Goal: Task Accomplishment & Management: Complete application form

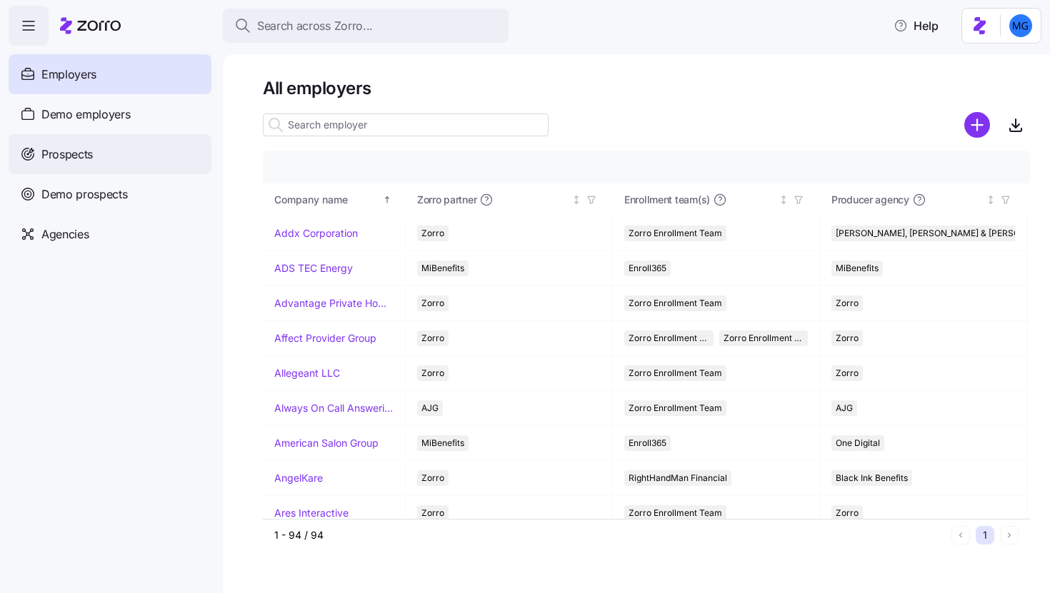
click at [134, 152] on div "Prospects" at bounding box center [110, 154] width 203 height 40
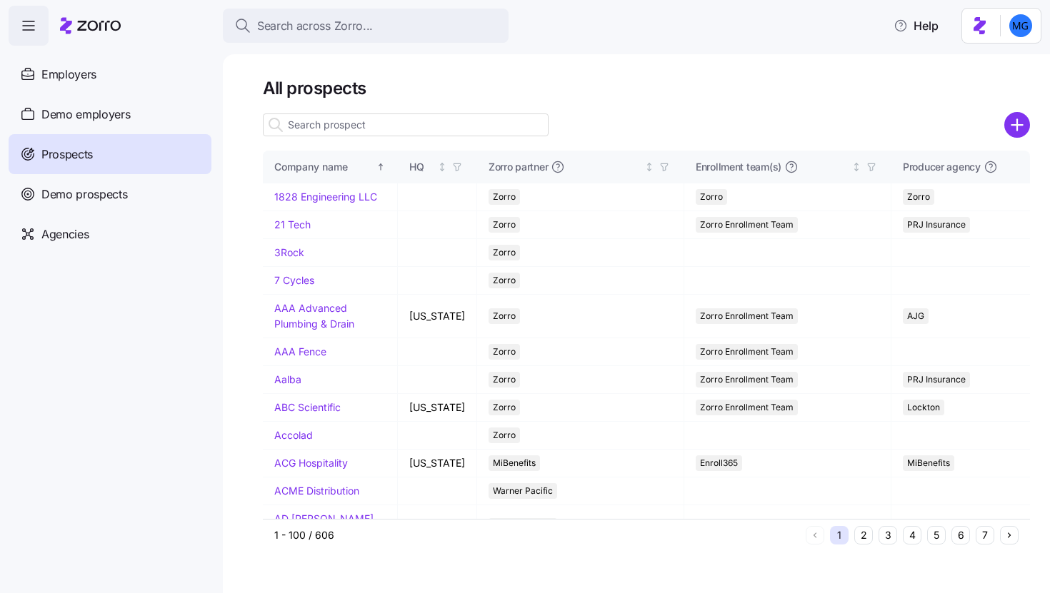
click at [369, 131] on input at bounding box center [406, 125] width 286 height 23
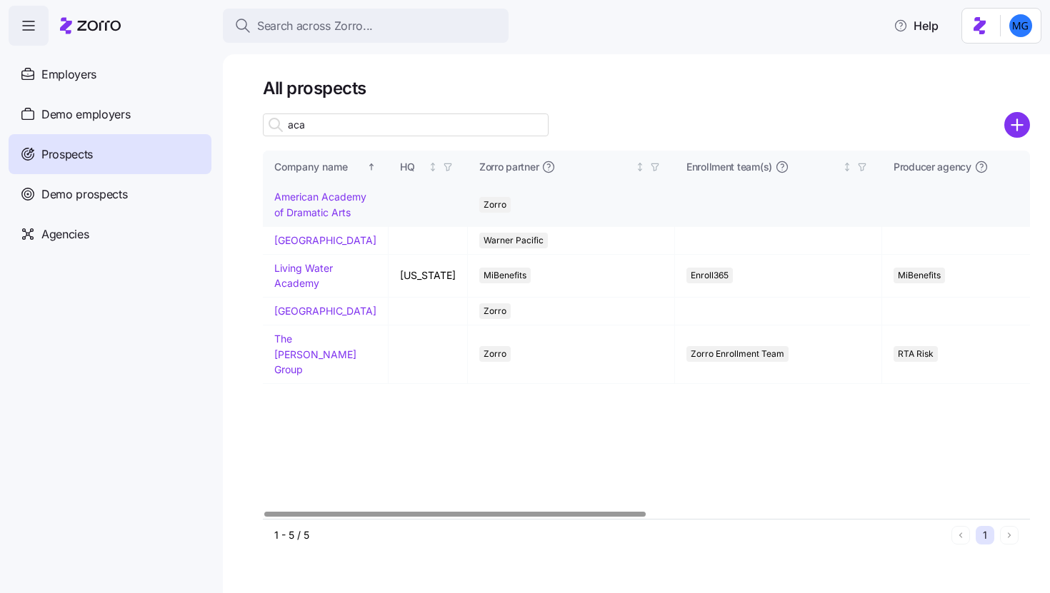
type input "aca"
click at [294, 212] on link "American Academy of Dramatic Arts" at bounding box center [320, 205] width 92 height 28
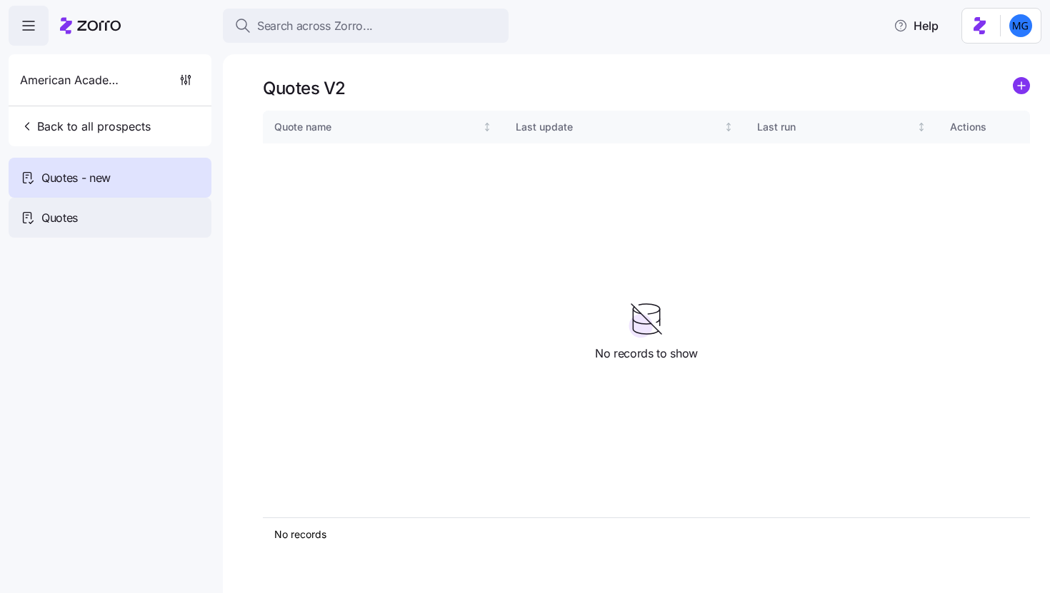
click at [118, 206] on div "Quotes" at bounding box center [110, 218] width 203 height 40
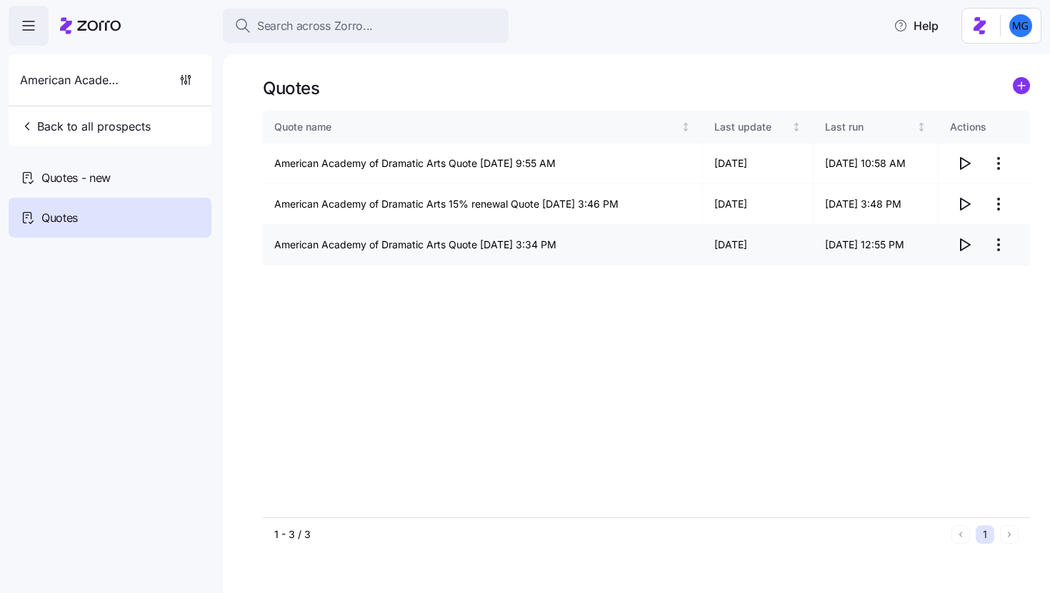
click at [963, 248] on icon "button" at bounding box center [963, 244] width 17 height 17
click at [80, 132] on span "Back to all prospects" at bounding box center [85, 126] width 131 height 17
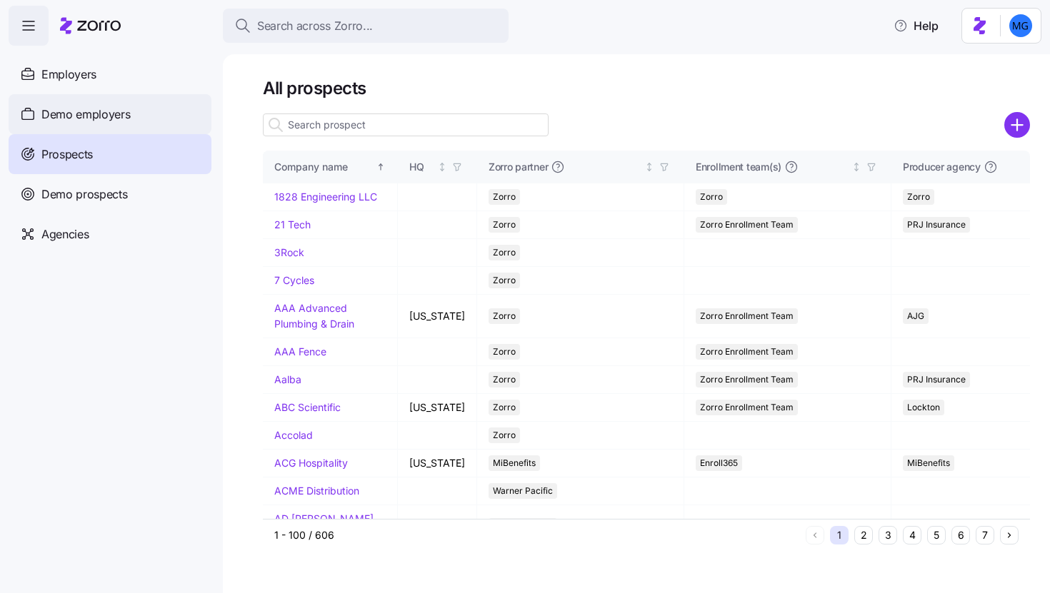
click at [130, 121] on div "Demo employers" at bounding box center [110, 114] width 203 height 40
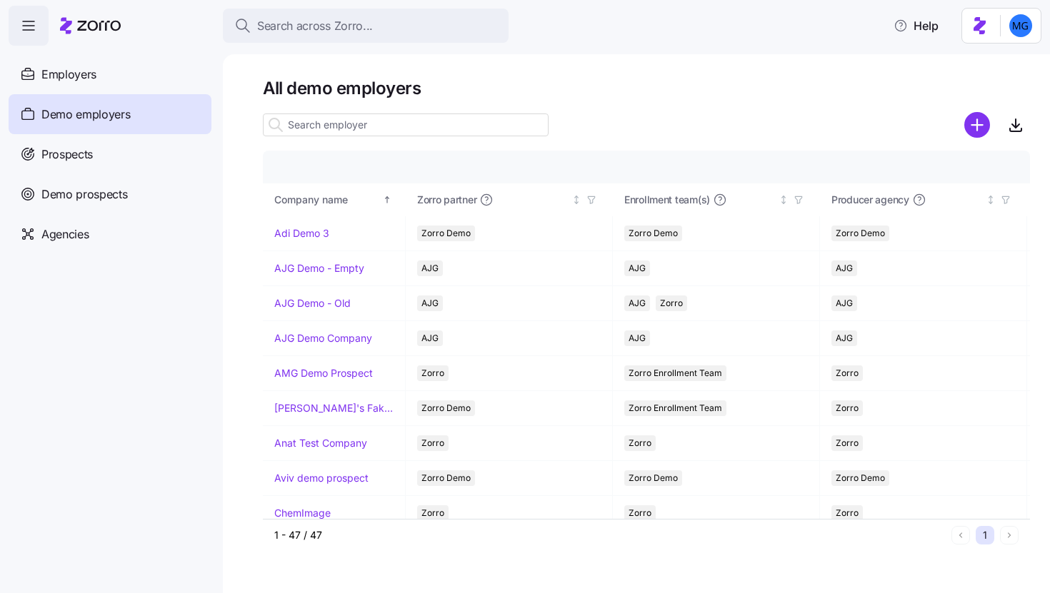
click at [371, 129] on input at bounding box center [406, 125] width 286 height 23
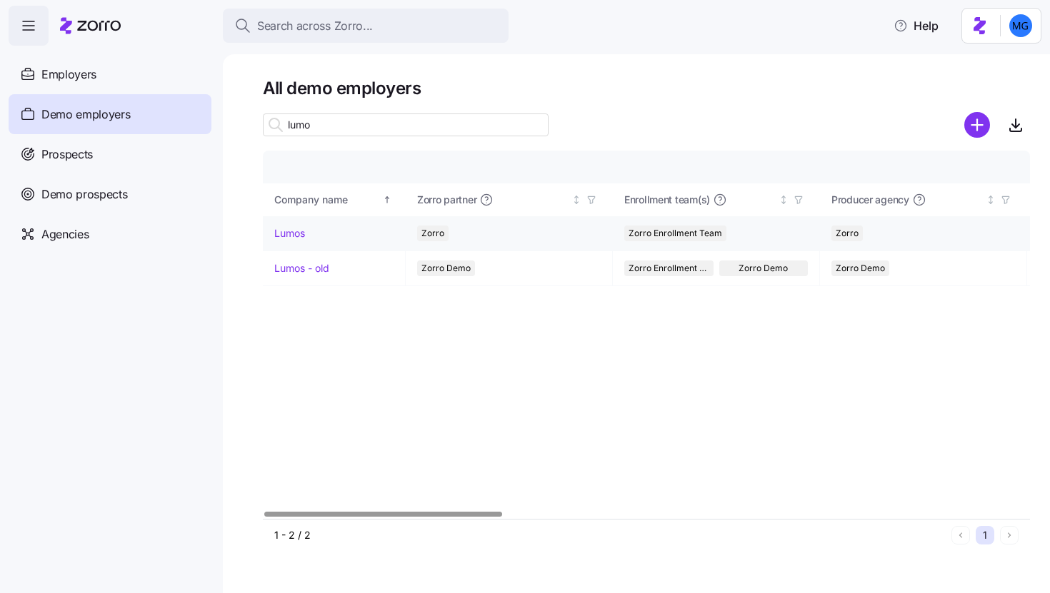
type input "lumo"
click at [293, 233] on link "Lumos" at bounding box center [289, 233] width 31 height 14
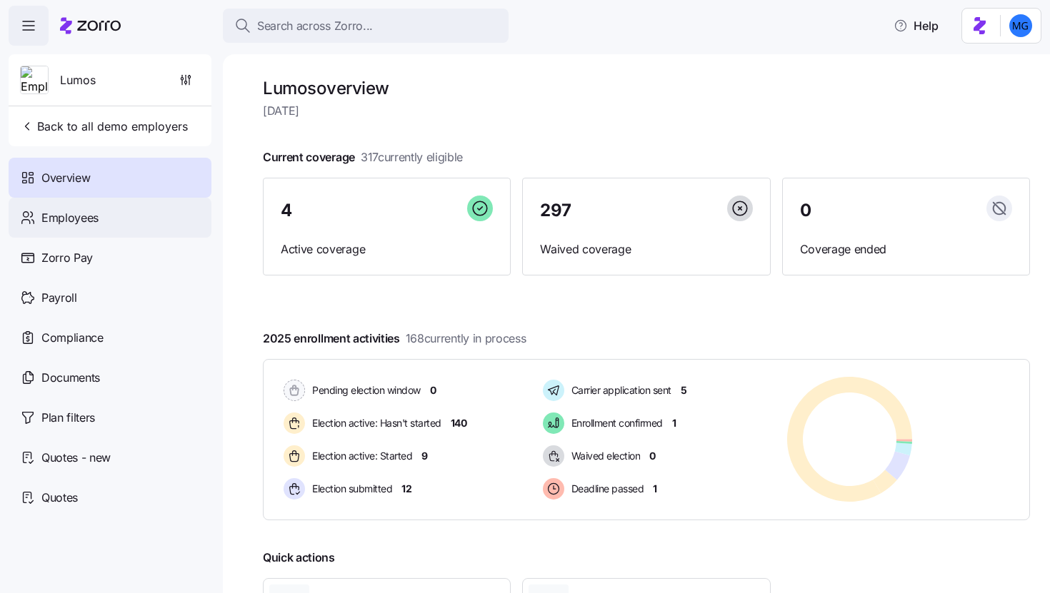
click at [116, 234] on div "Employees" at bounding box center [110, 218] width 203 height 40
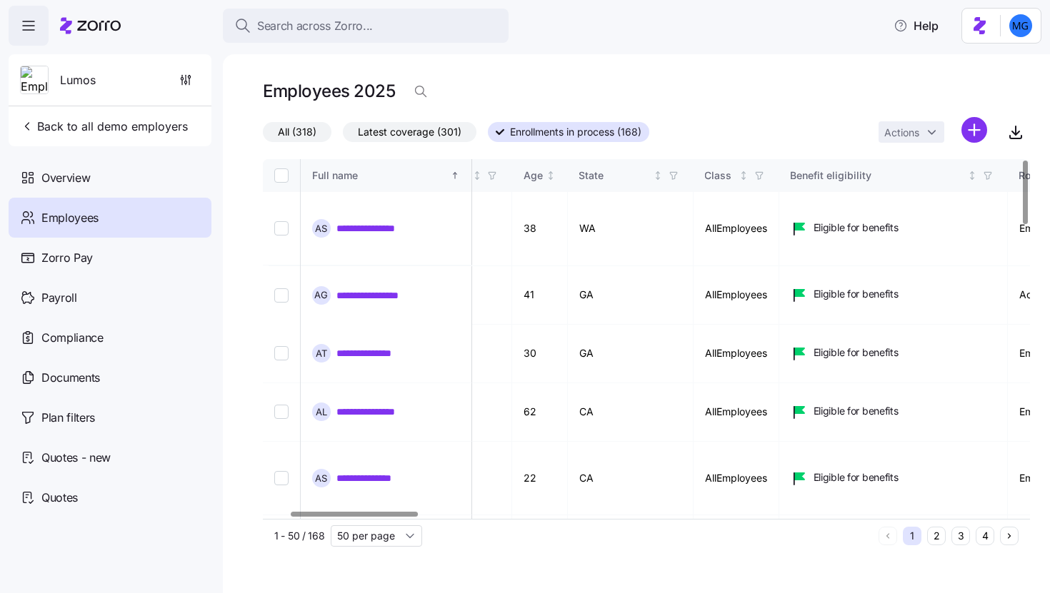
click at [407, 514] on div at bounding box center [354, 514] width 127 height 5
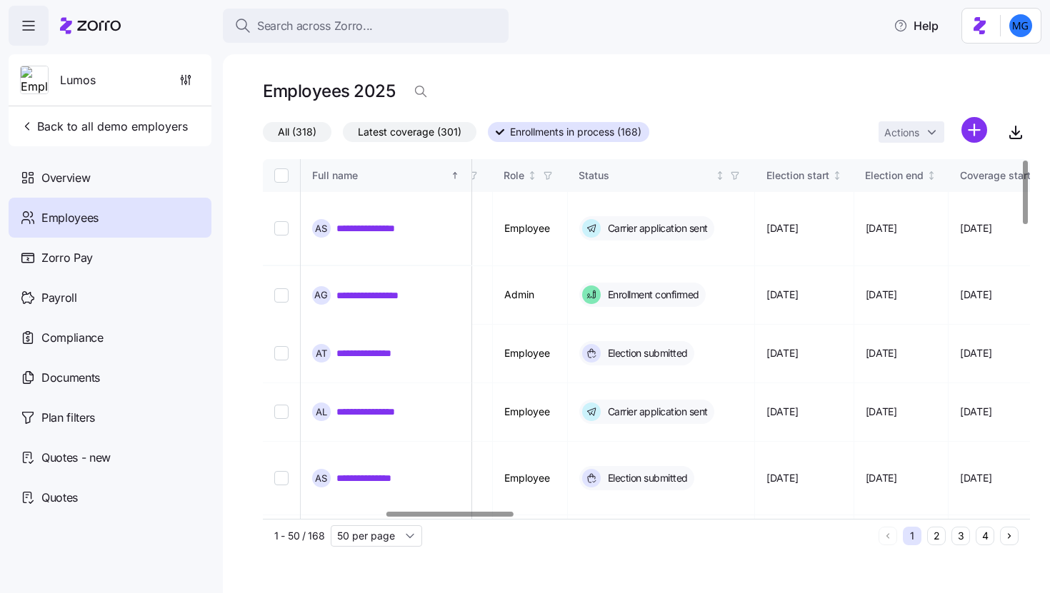
scroll to position [0, 735]
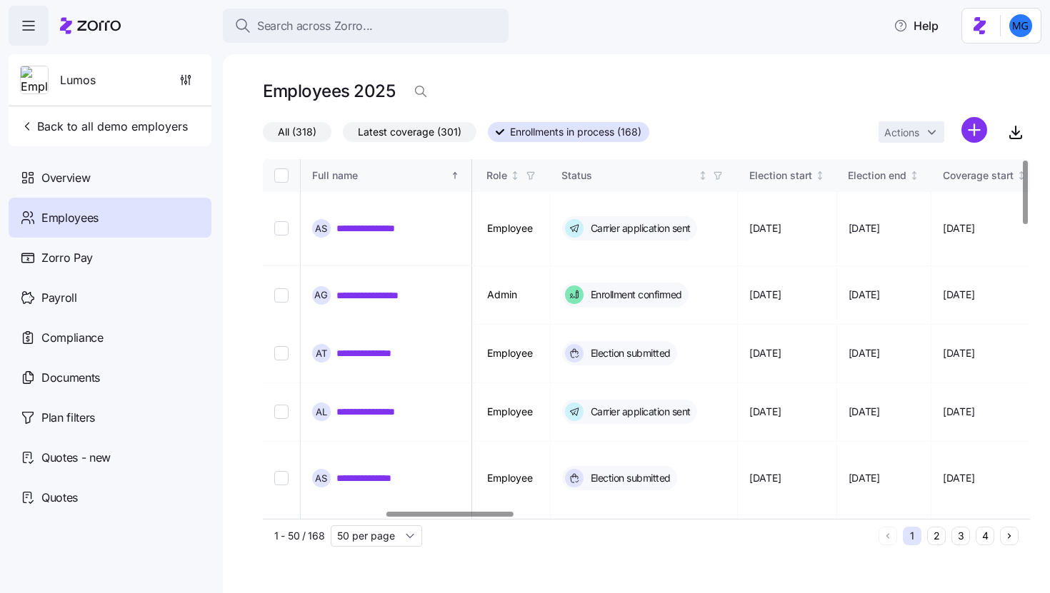
click at [491, 515] on div at bounding box center [449, 514] width 127 height 5
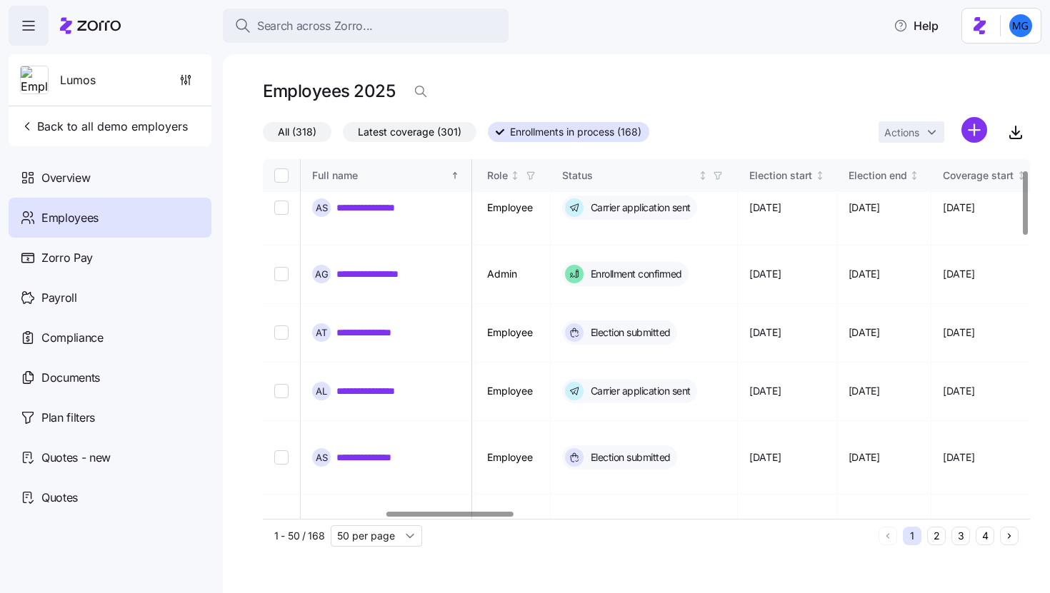
scroll to position [286, 735]
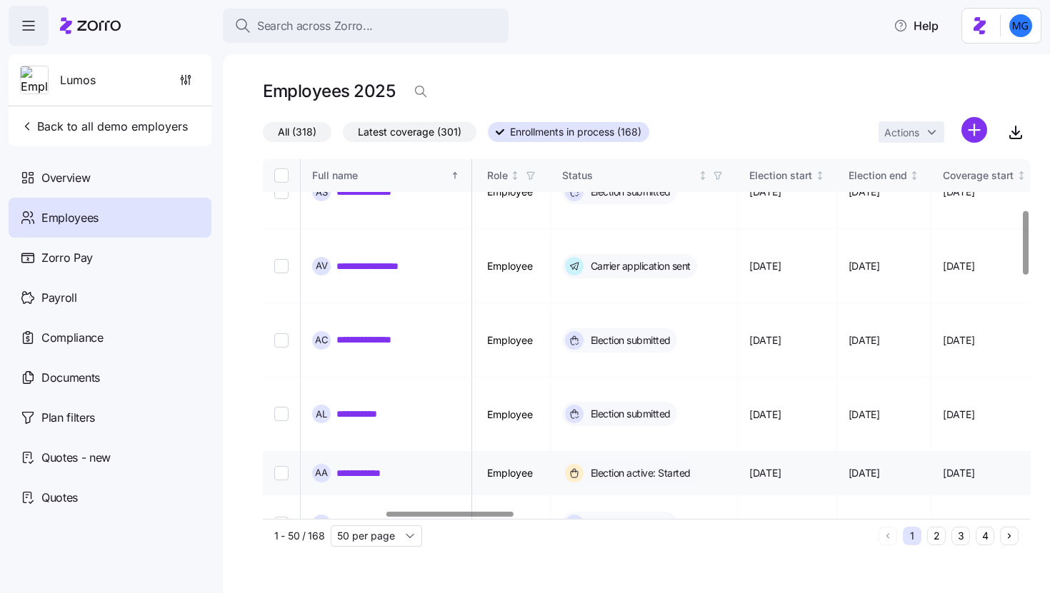
click at [382, 466] on link "**********" at bounding box center [368, 473] width 64 height 14
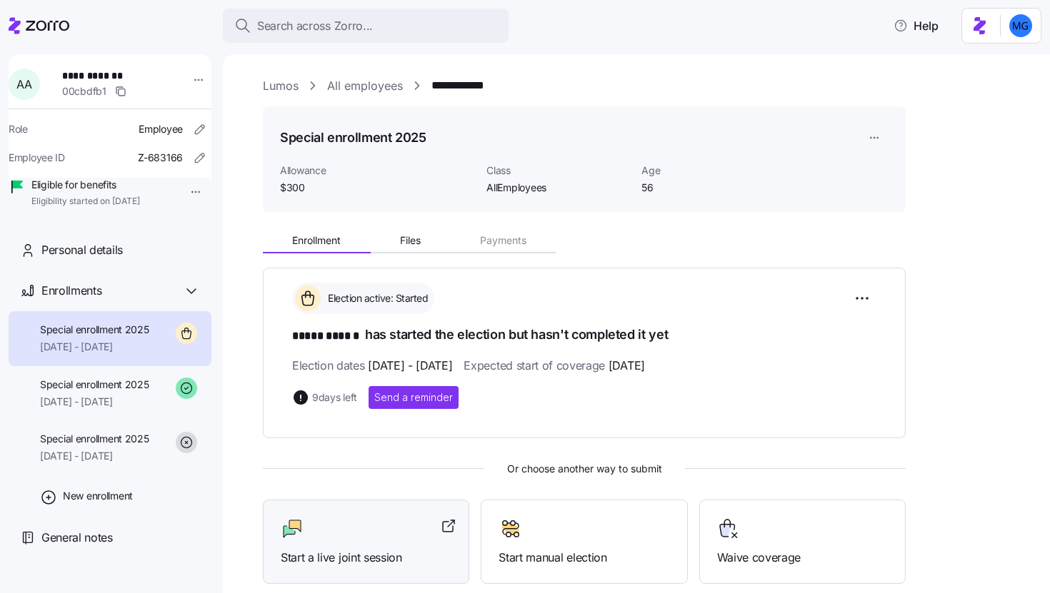
click at [401, 525] on div at bounding box center [366, 529] width 171 height 23
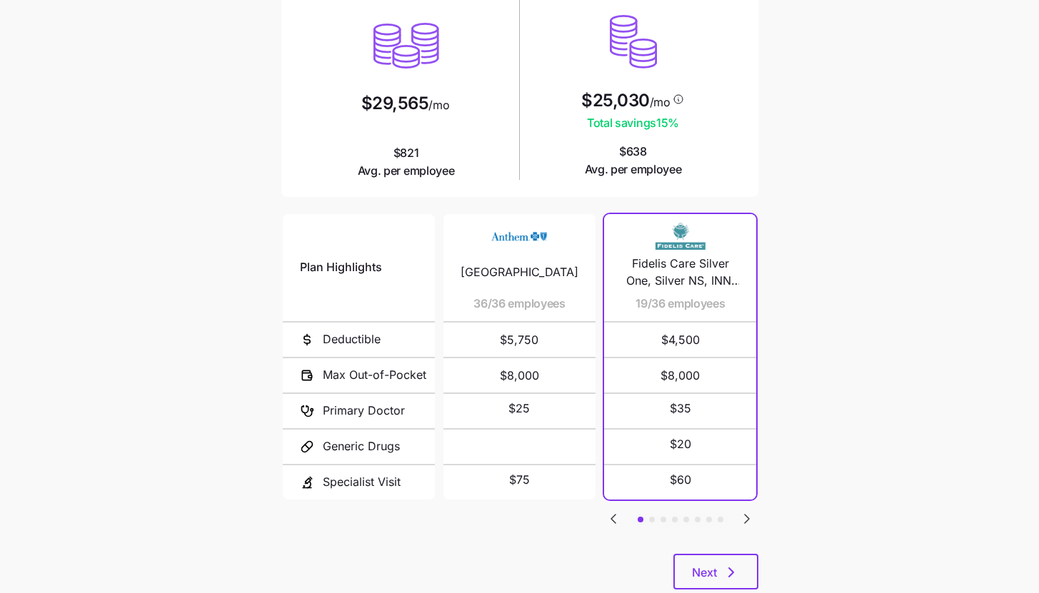
scroll to position [186, 0]
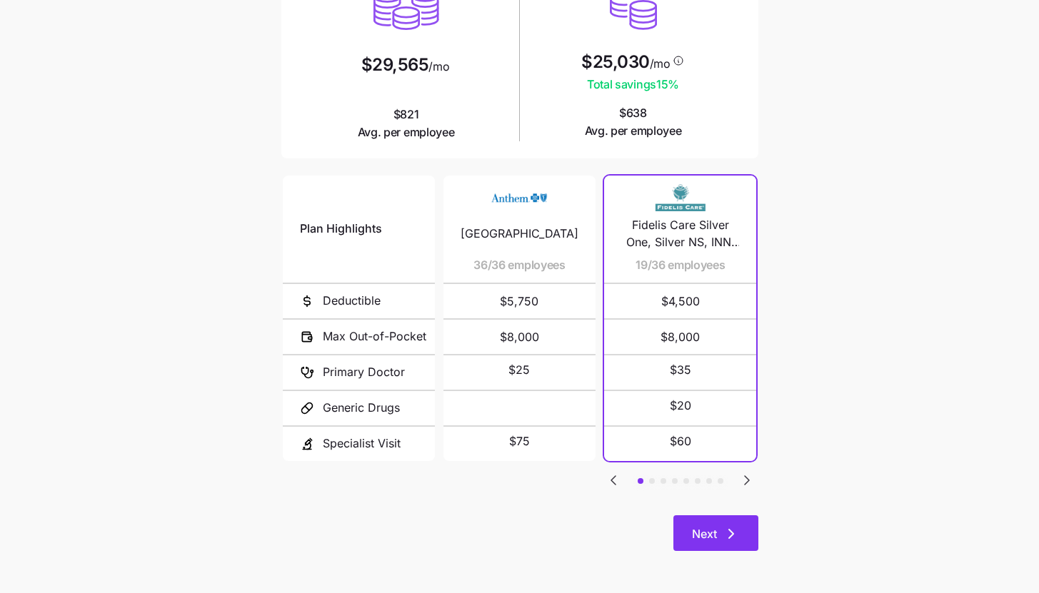
click at [733, 532] on icon "button" at bounding box center [731, 533] width 17 height 17
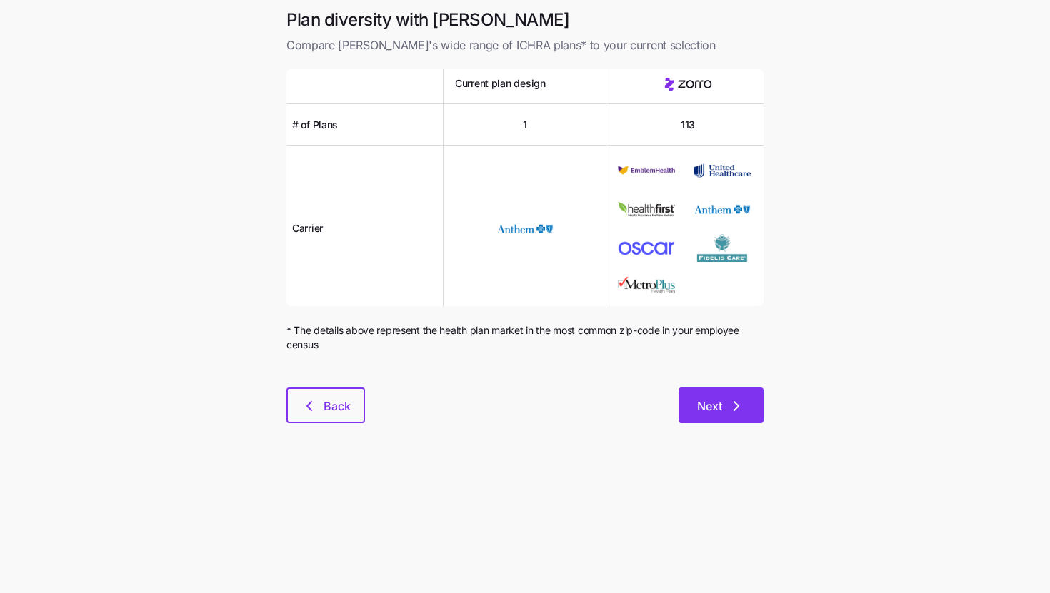
click at [719, 396] on button "Next" at bounding box center [720, 406] width 85 height 36
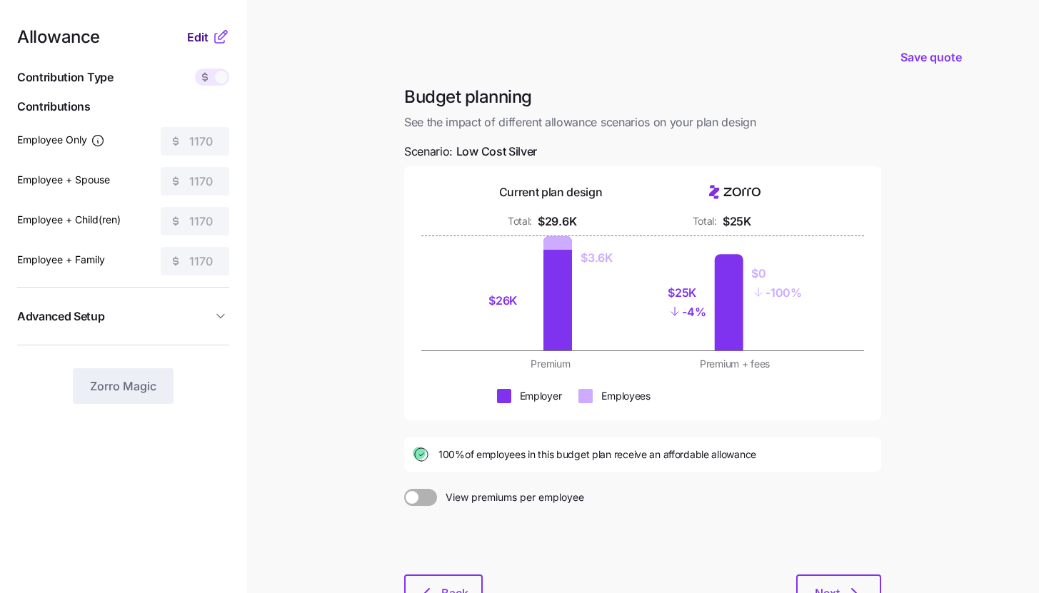
click at [197, 38] on span "Edit" at bounding box center [197, 37] width 21 height 17
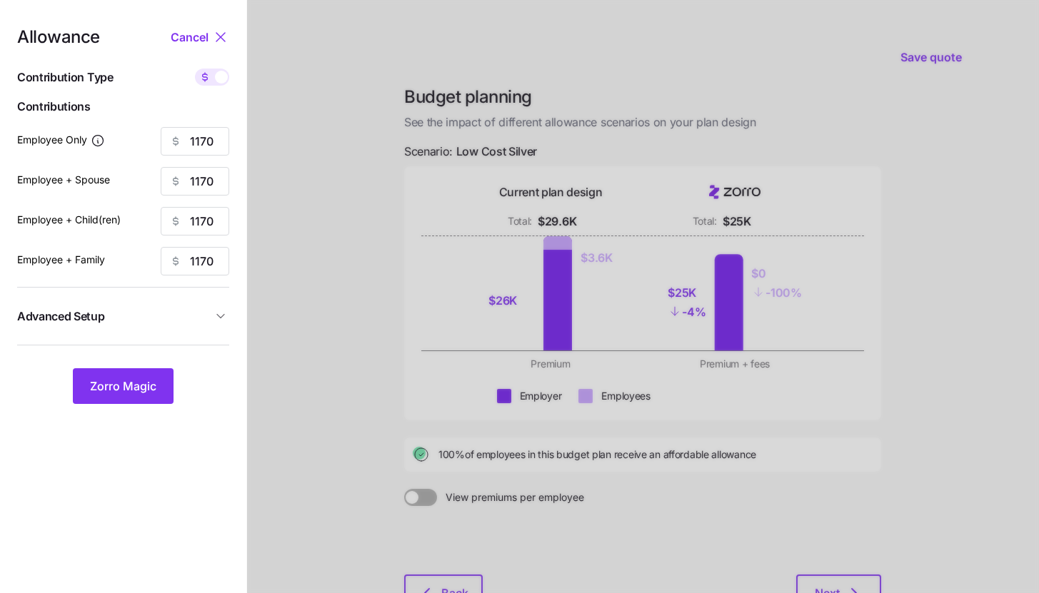
click at [206, 323] on span "Advanced Setup" at bounding box center [114, 317] width 195 height 18
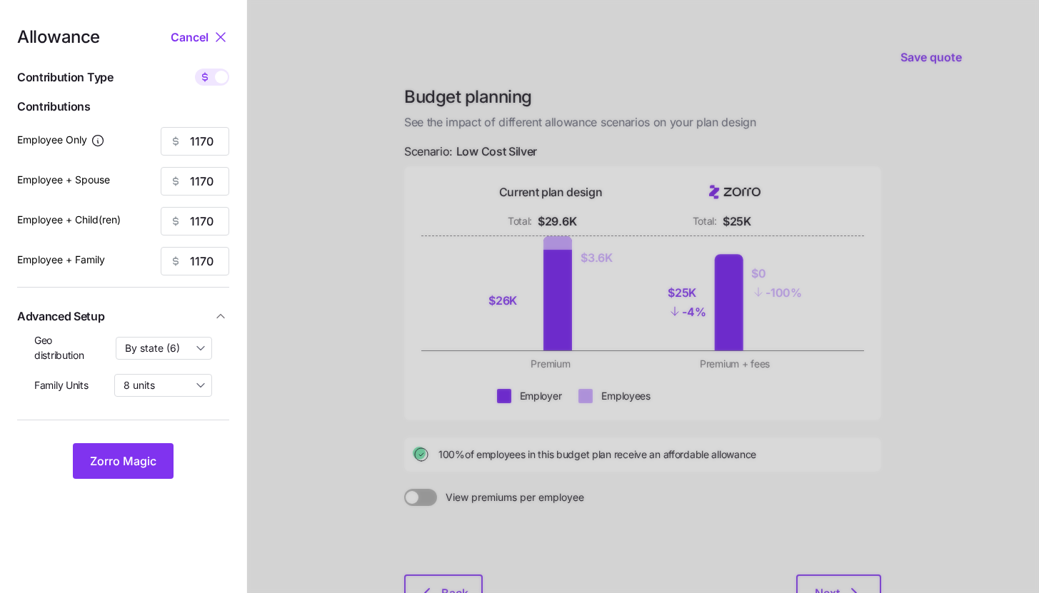
click at [215, 79] on span at bounding box center [221, 77] width 13 height 13
click at [195, 69] on input "checkbox" at bounding box center [195, 69] width 0 height 0
type input "168"
type input "84"
type input "82"
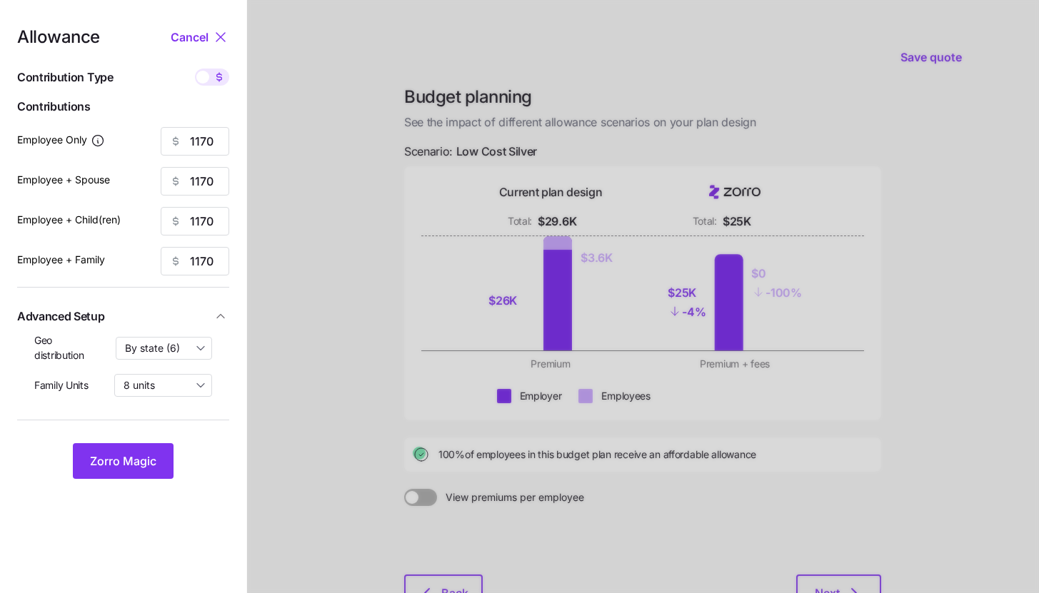
type input "55"
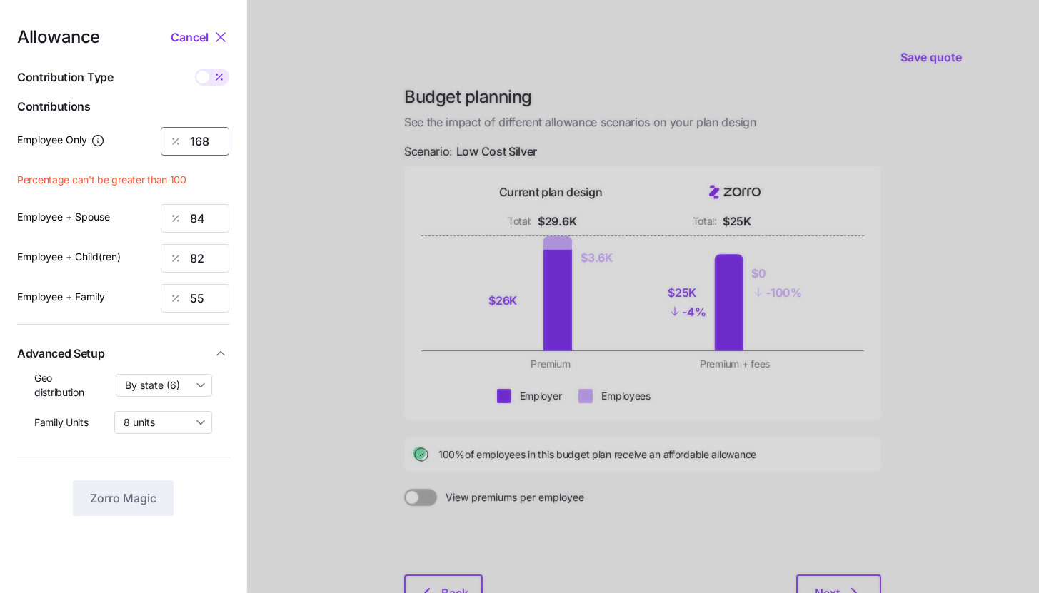
click at [218, 136] on input "168" at bounding box center [195, 141] width 69 height 29
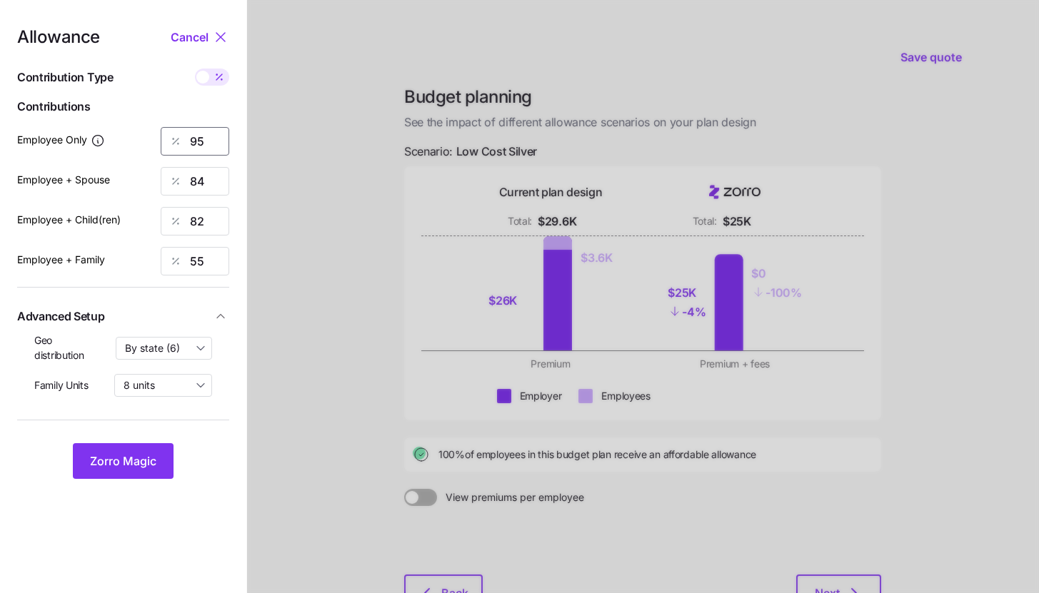
type input "95"
click at [139, 452] on button "Zorro Magic" at bounding box center [123, 461] width 101 height 36
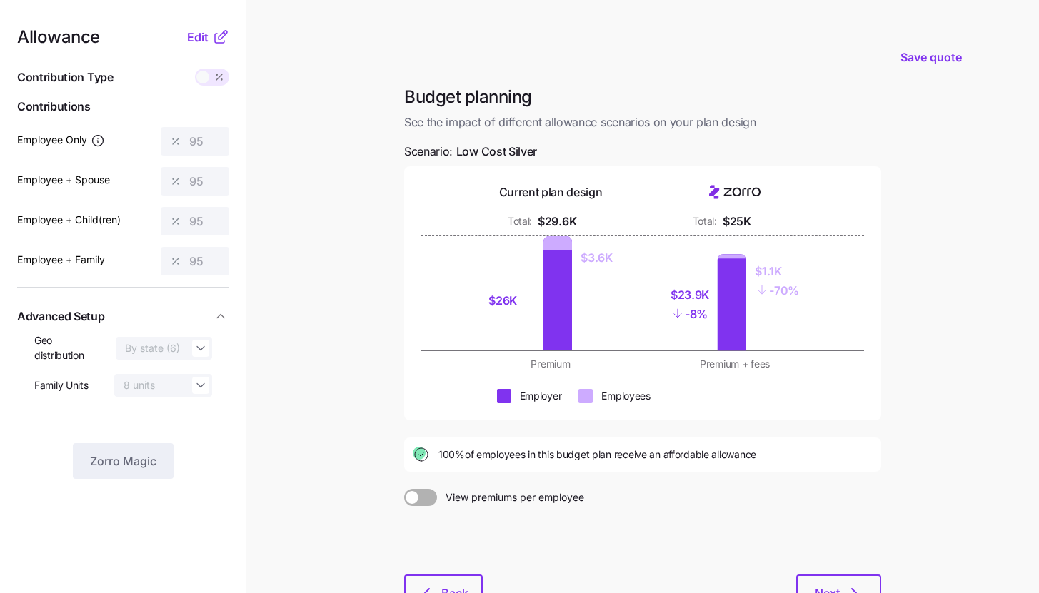
scroll to position [109, 0]
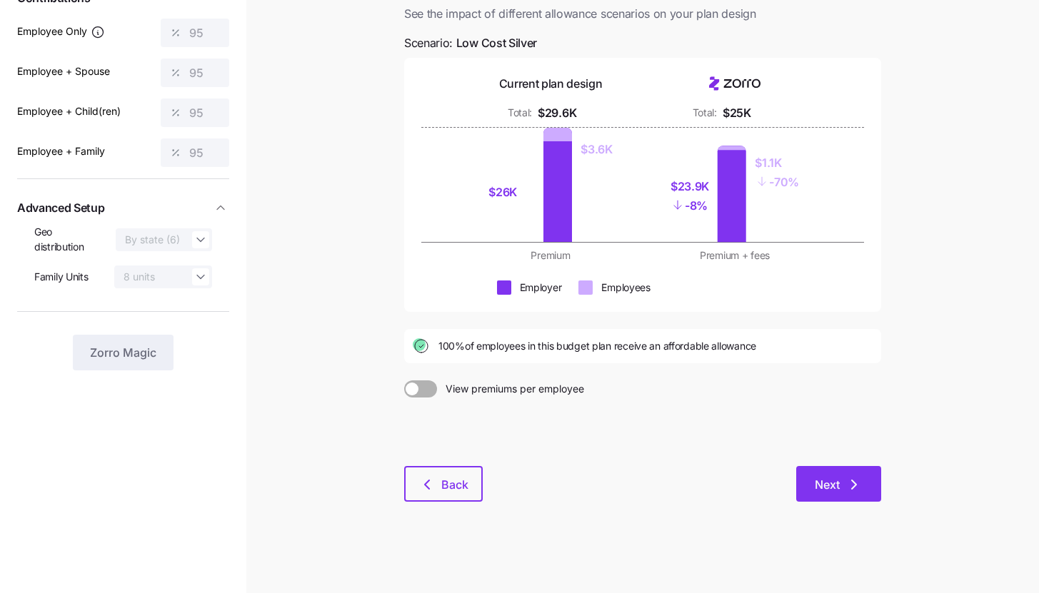
click at [862, 486] on button "Next" at bounding box center [838, 484] width 85 height 36
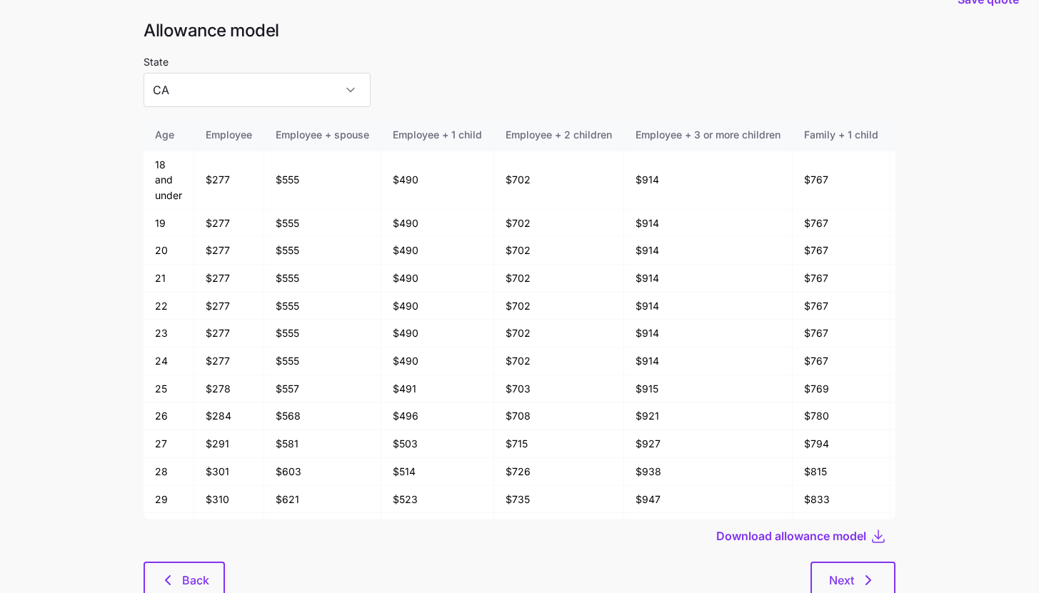
scroll to position [76, 0]
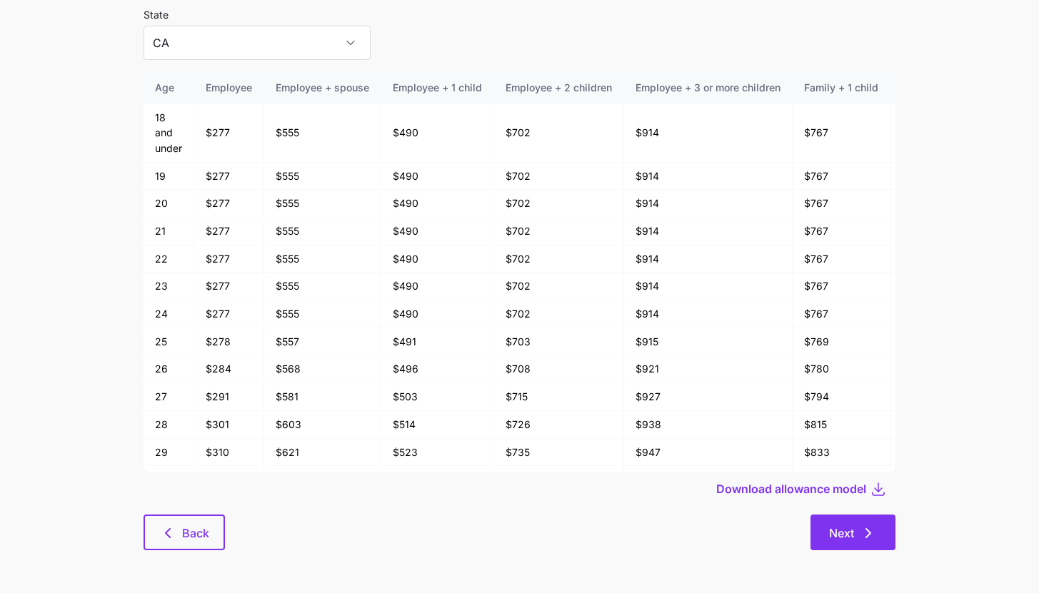
click at [860, 535] on icon "button" at bounding box center [868, 533] width 17 height 17
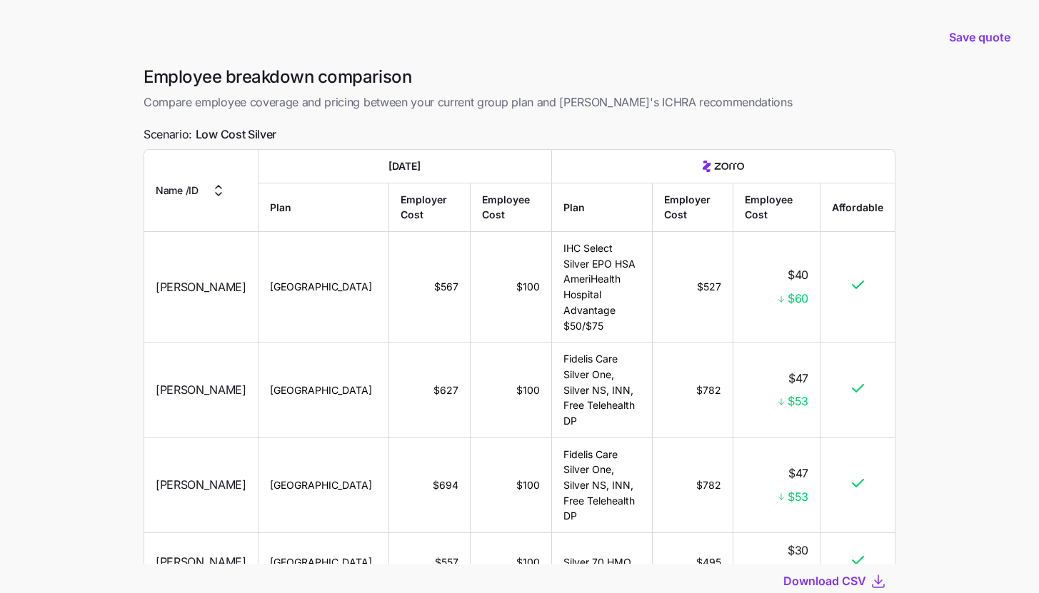
click at [968, 281] on main "Save quote Employee breakdown comparison Compare employee coverage and pricing …" at bounding box center [519, 347] width 1039 height 694
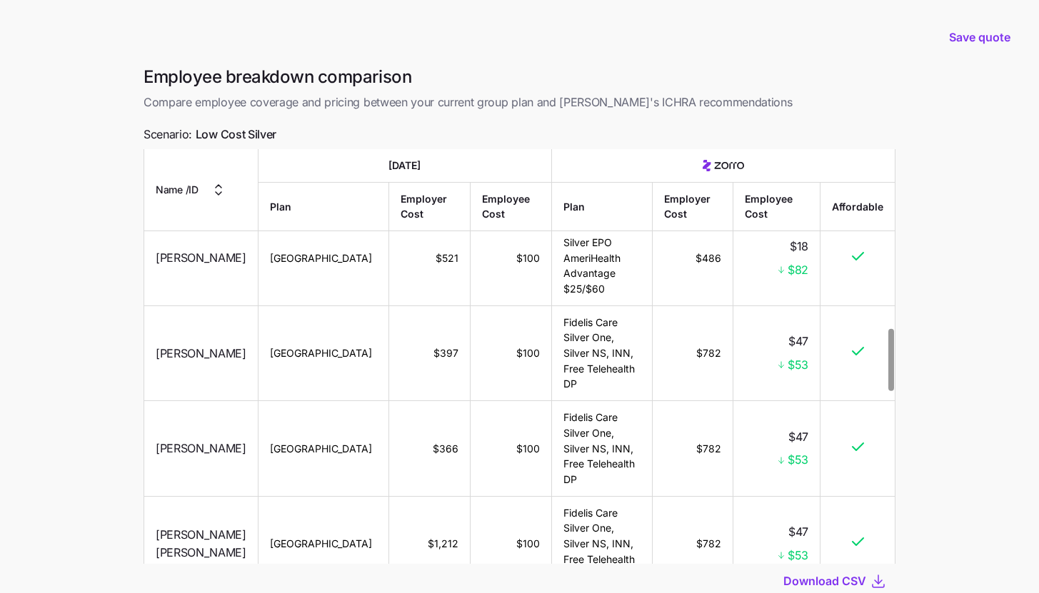
scroll to position [2348, 0]
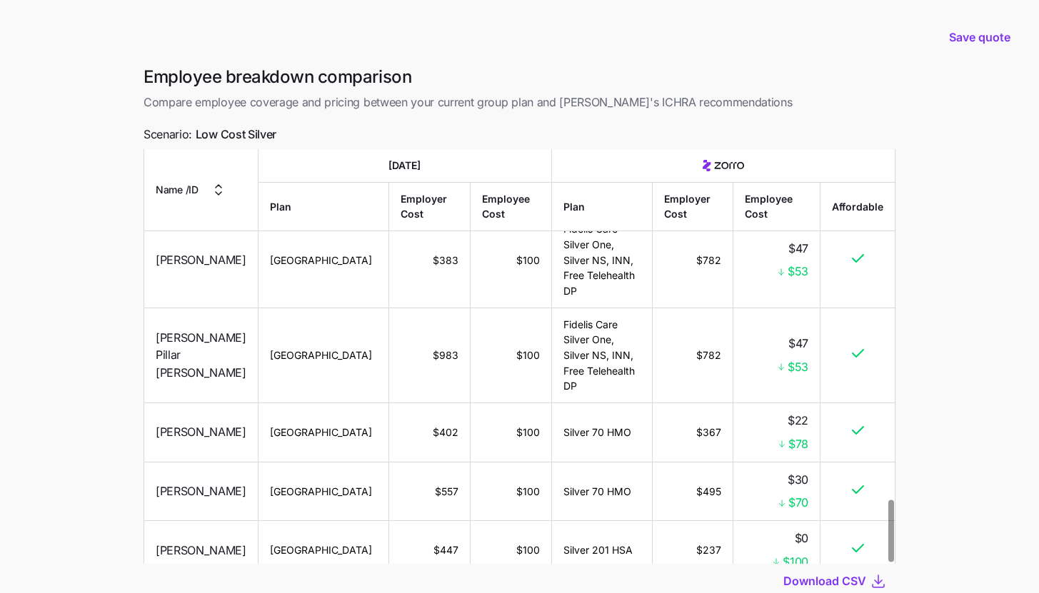
drag, startPoint x: 687, startPoint y: 353, endPoint x: 716, endPoint y: 358, distance: 29.7
drag, startPoint x: 789, startPoint y: 346, endPoint x: 808, endPoint y: 346, distance: 19.3
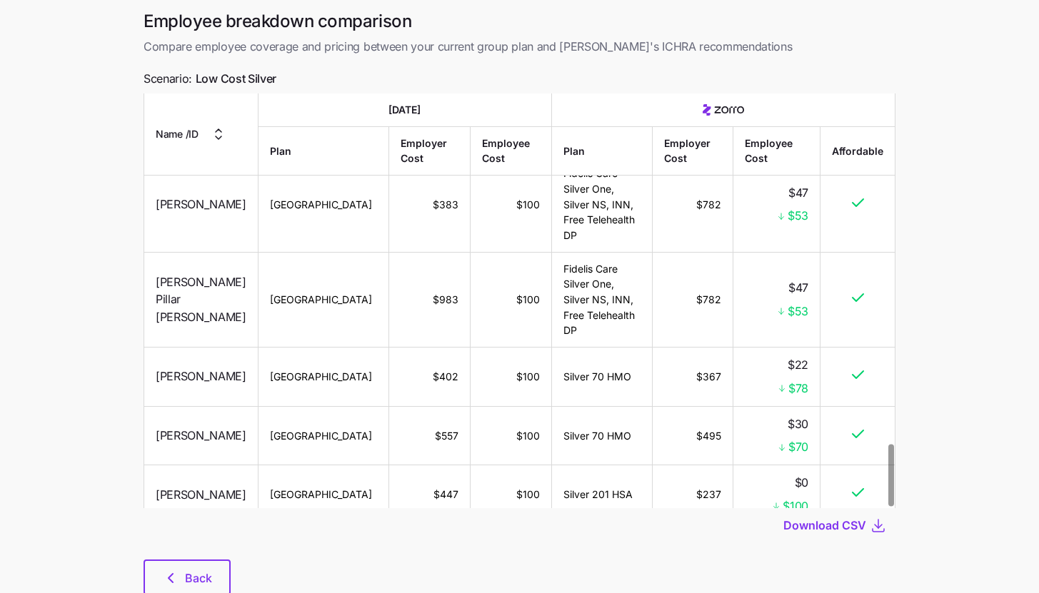
scroll to position [101, 0]
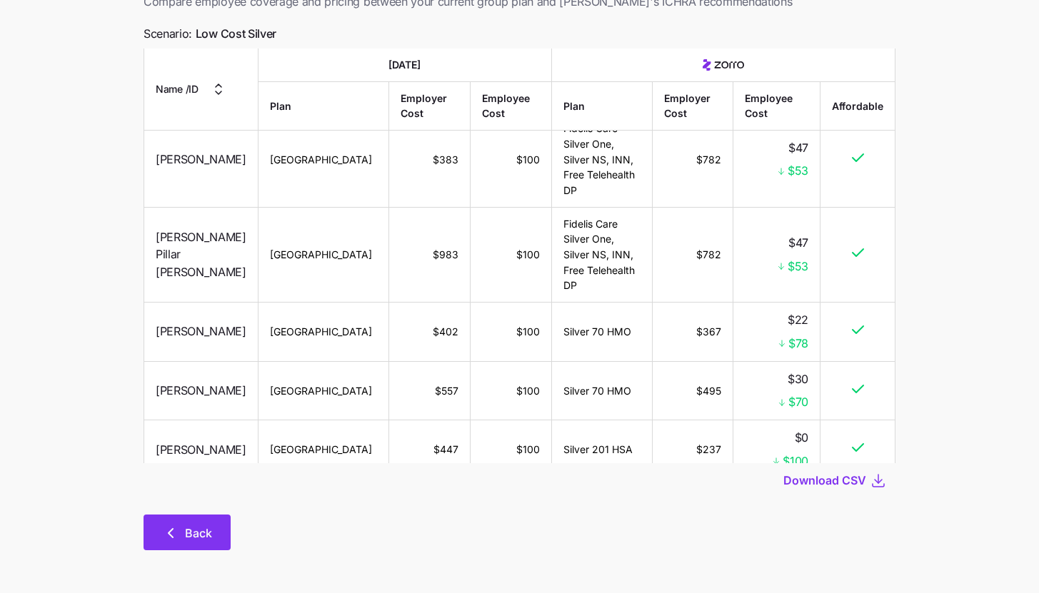
click at [175, 546] on button "Back" at bounding box center [187, 533] width 87 height 36
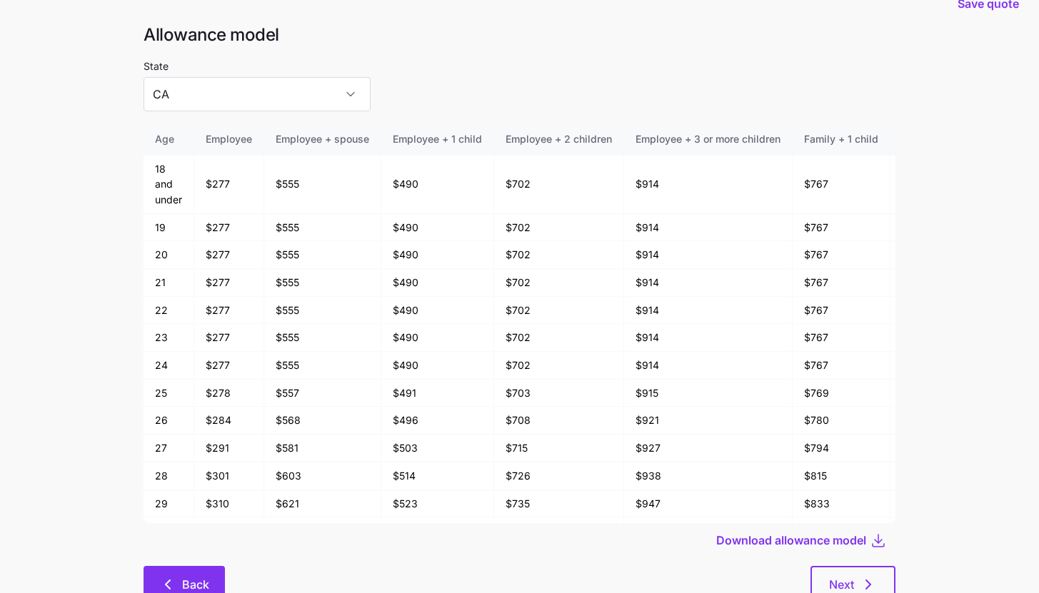
scroll to position [76, 0]
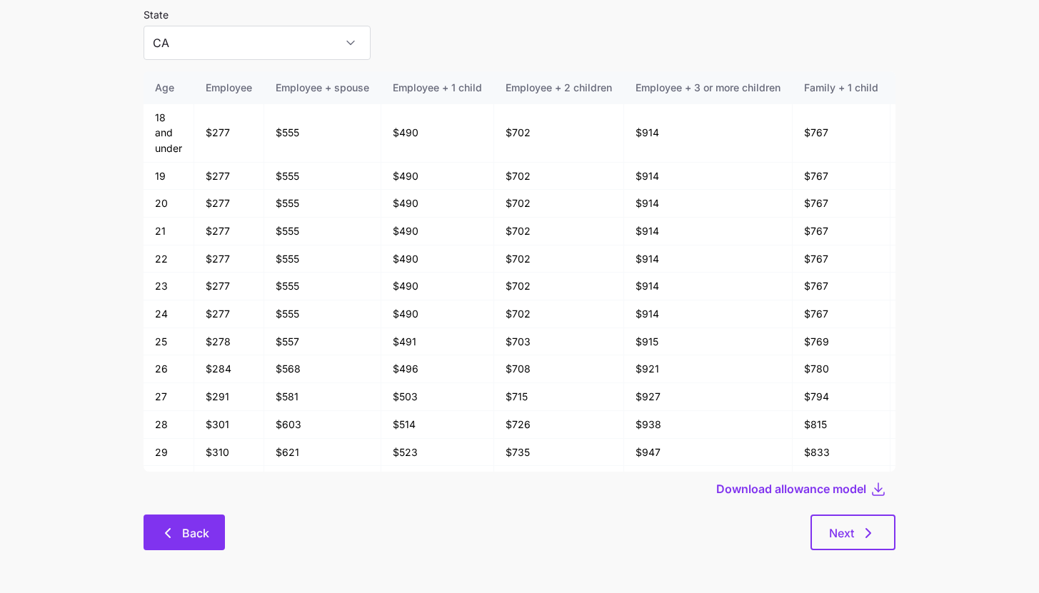
click at [168, 543] on button "Back" at bounding box center [184, 533] width 81 height 36
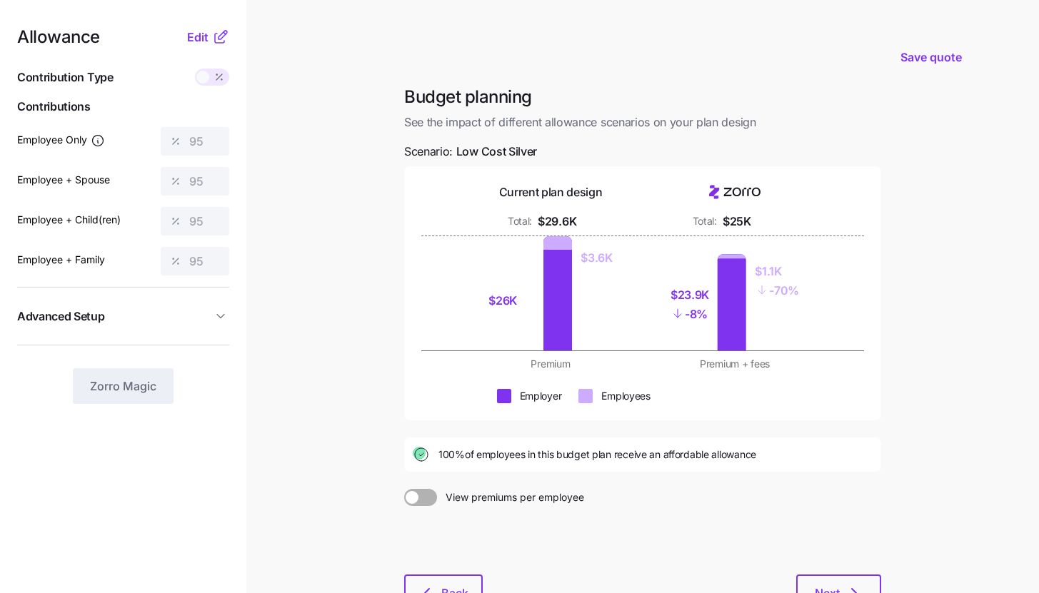
scroll to position [109, 0]
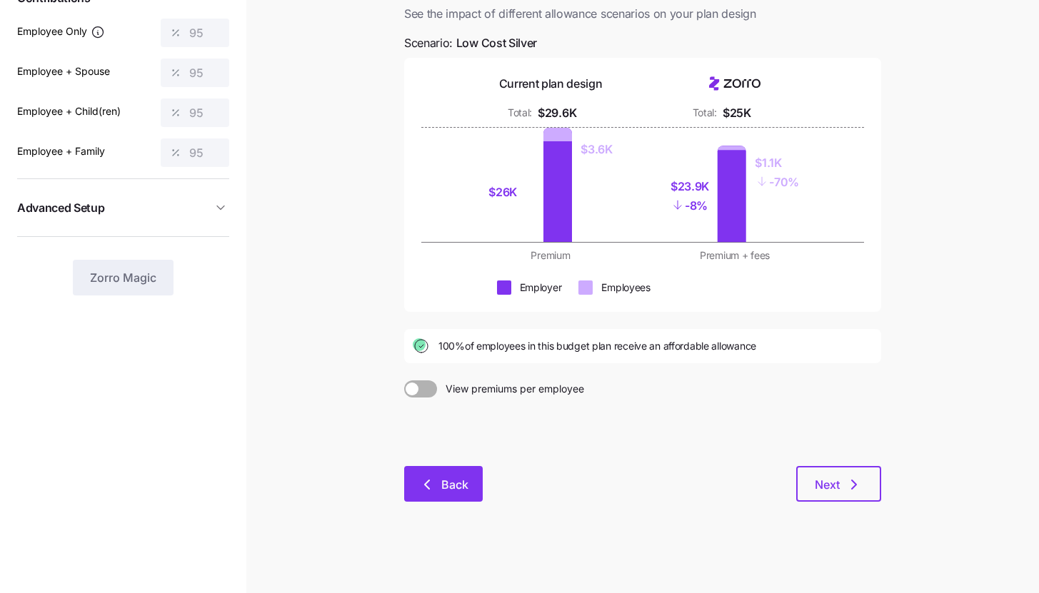
click at [411, 492] on button "Back" at bounding box center [443, 484] width 79 height 36
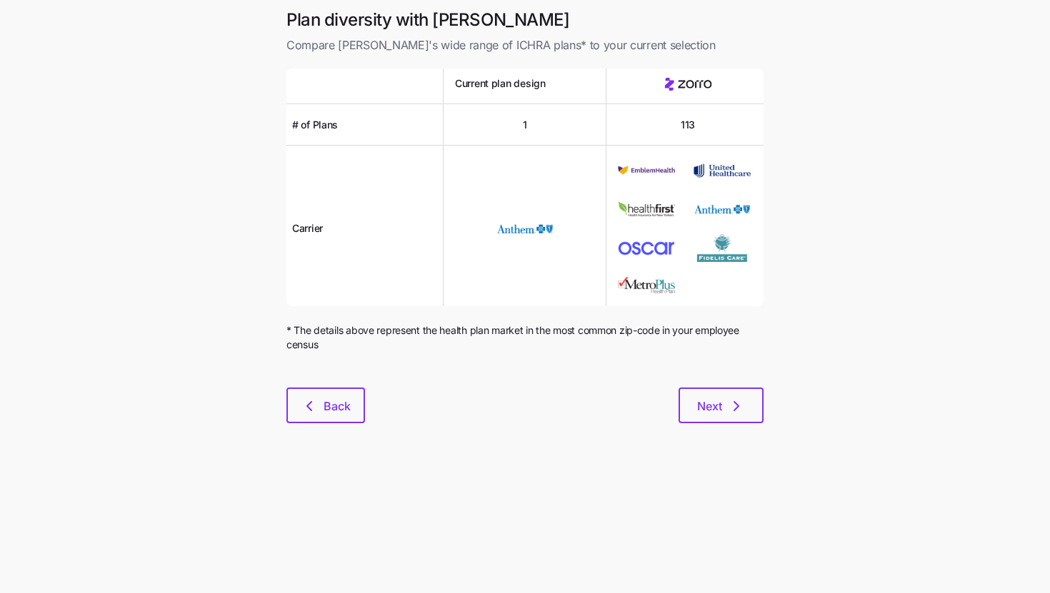
drag, startPoint x: 374, startPoint y: 416, endPoint x: 352, endPoint y: 418, distance: 22.2
click at [372, 416] on div "Next" at bounding box center [564, 406] width 398 height 36
click at [336, 418] on button "Back" at bounding box center [325, 406] width 79 height 36
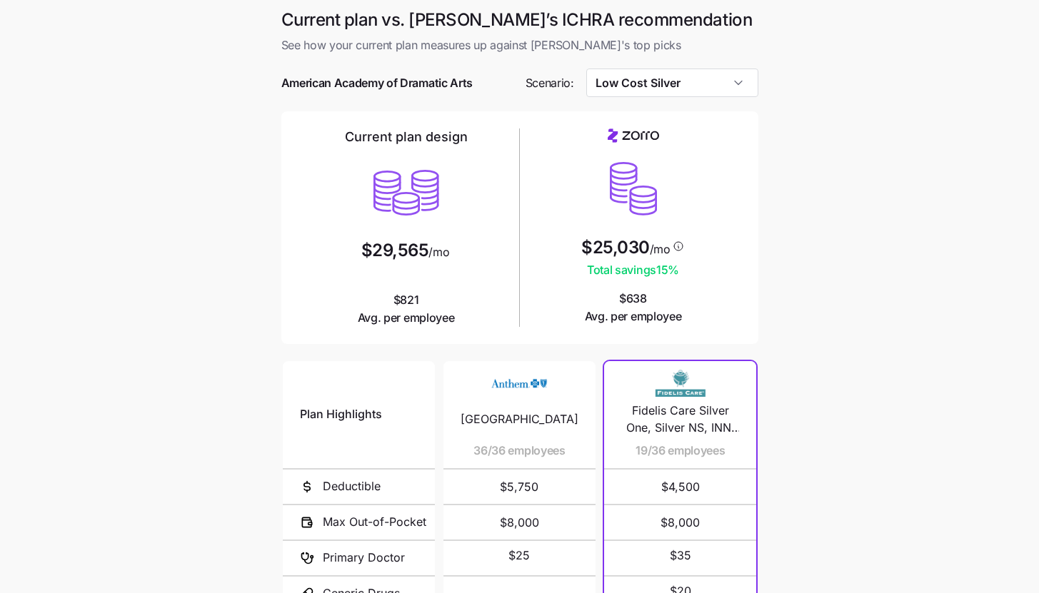
scroll to position [131, 0]
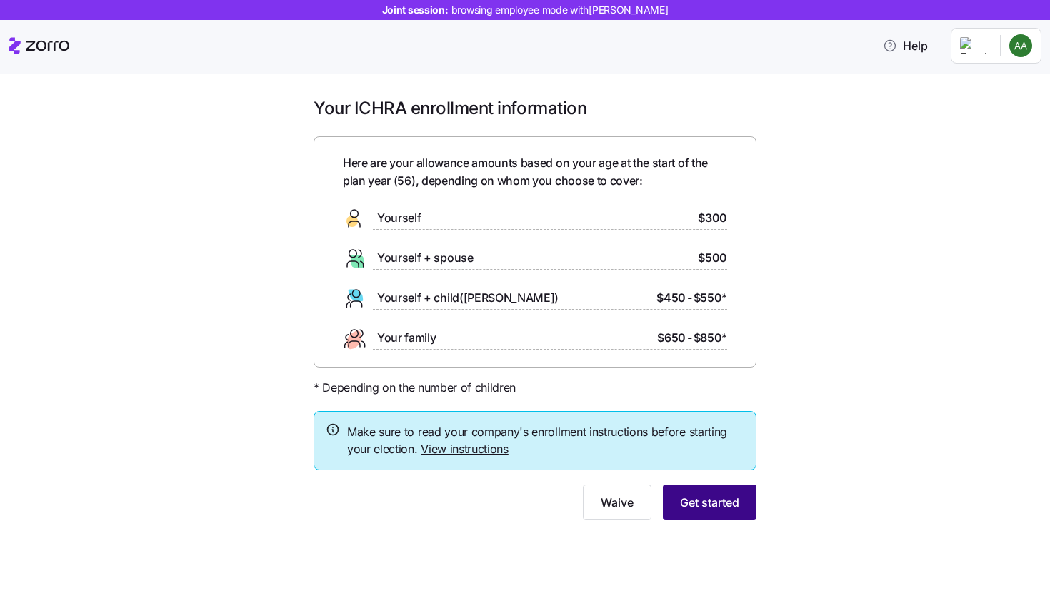
click at [733, 507] on span "Get started" at bounding box center [709, 502] width 59 height 17
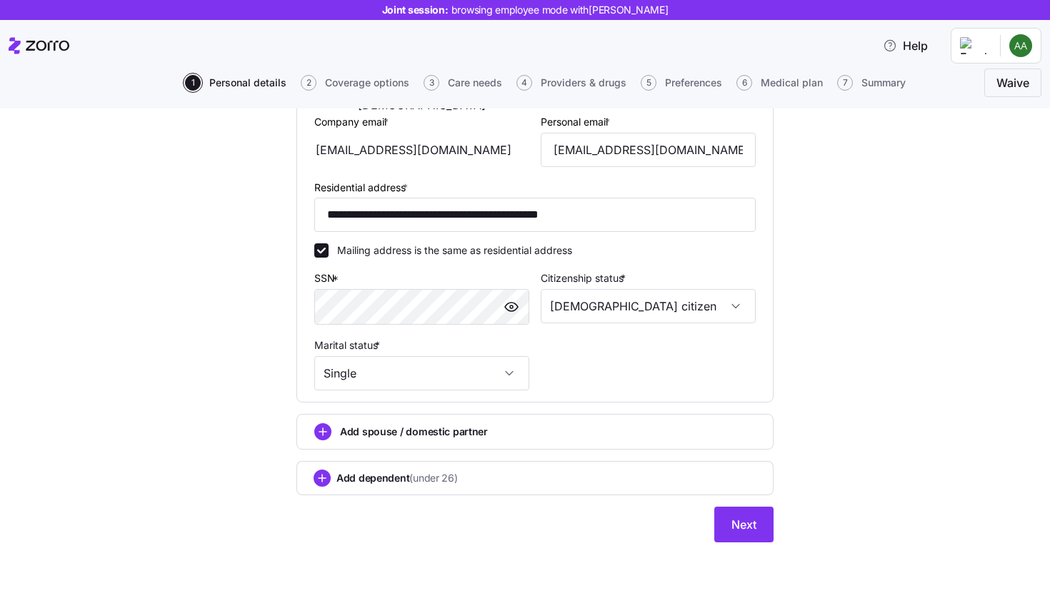
scroll to position [348, 0]
click at [748, 535] on button "Next" at bounding box center [743, 524] width 59 height 36
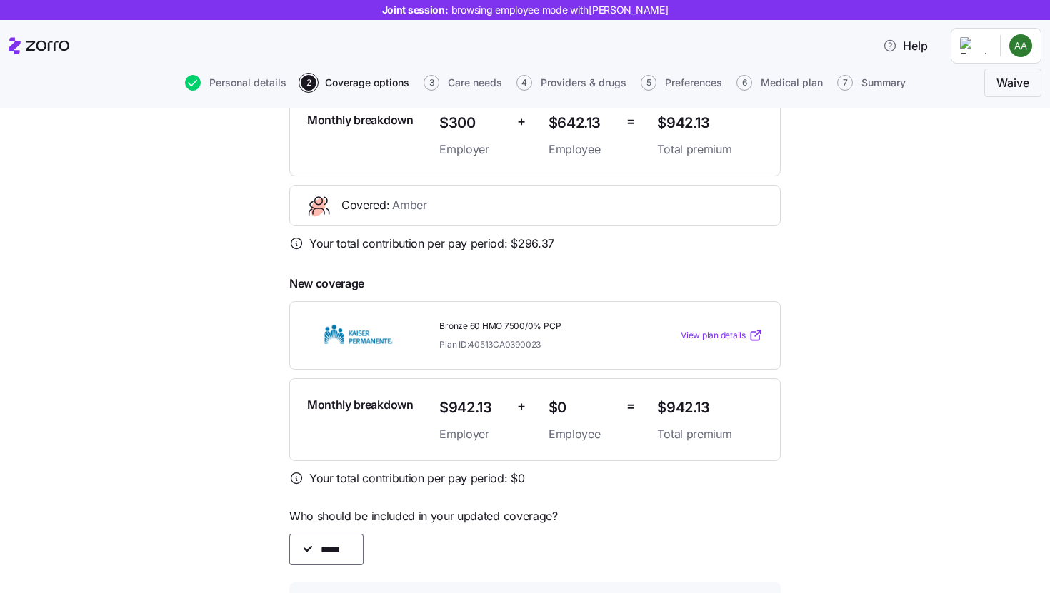
scroll to position [346, 0]
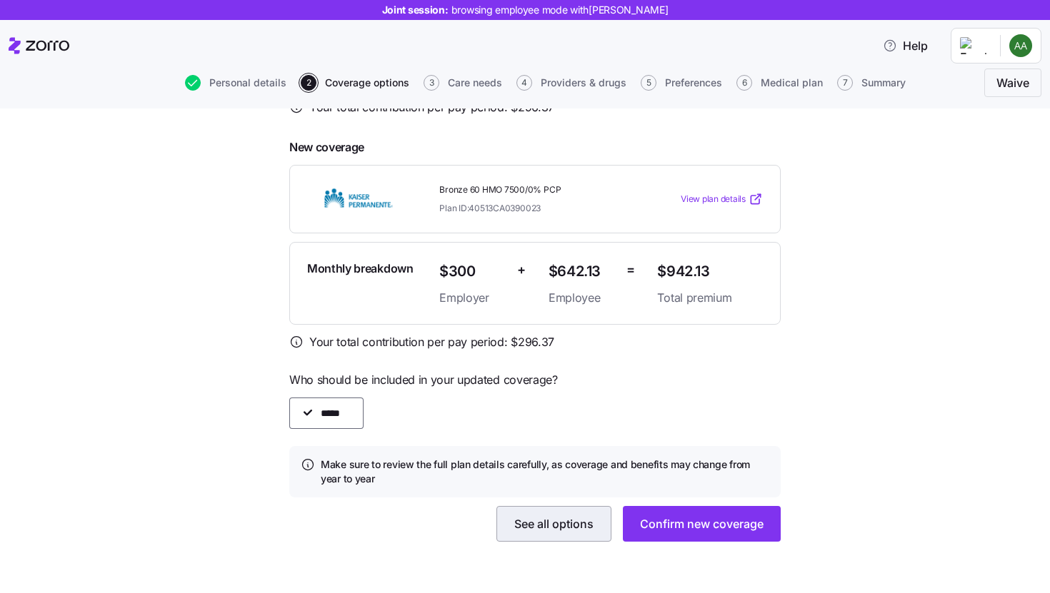
click at [558, 520] on span "See all options" at bounding box center [553, 523] width 79 height 17
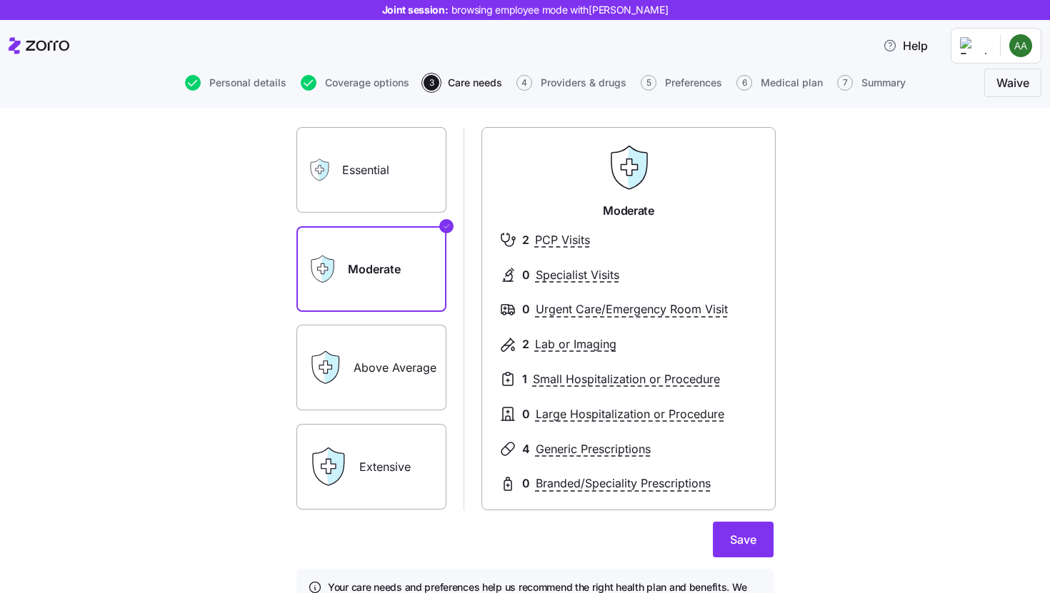
scroll to position [81, 0]
click at [376, 497] on label "Extensive" at bounding box center [371, 467] width 150 height 86
click at [0, 0] on input "Extensive" at bounding box center [0, 0] width 0 height 0
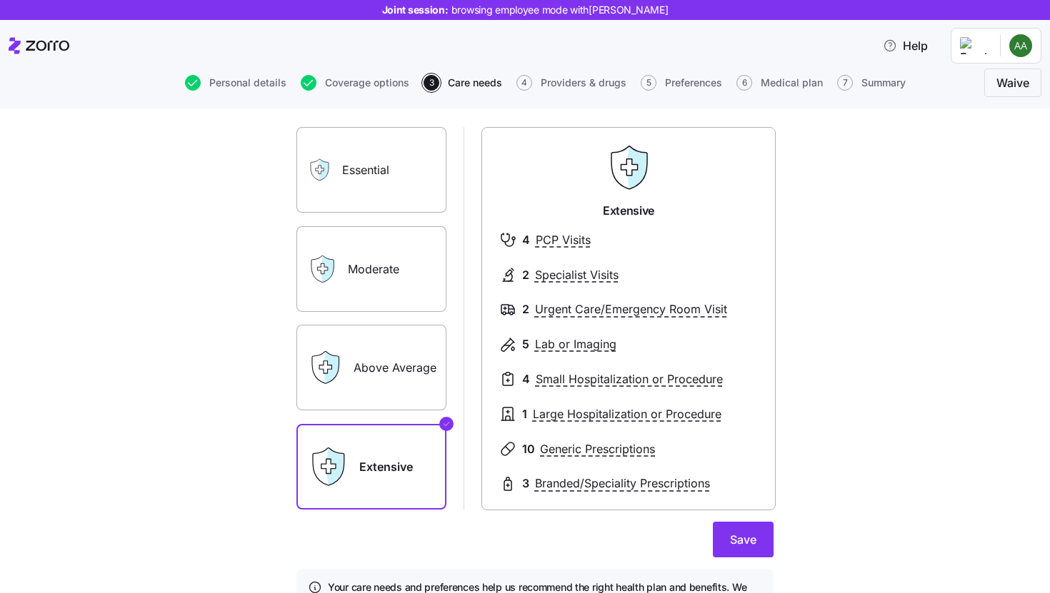
click at [396, 192] on label "Essential" at bounding box center [371, 170] width 150 height 86
click at [0, 0] on input "Essential" at bounding box center [0, 0] width 0 height 0
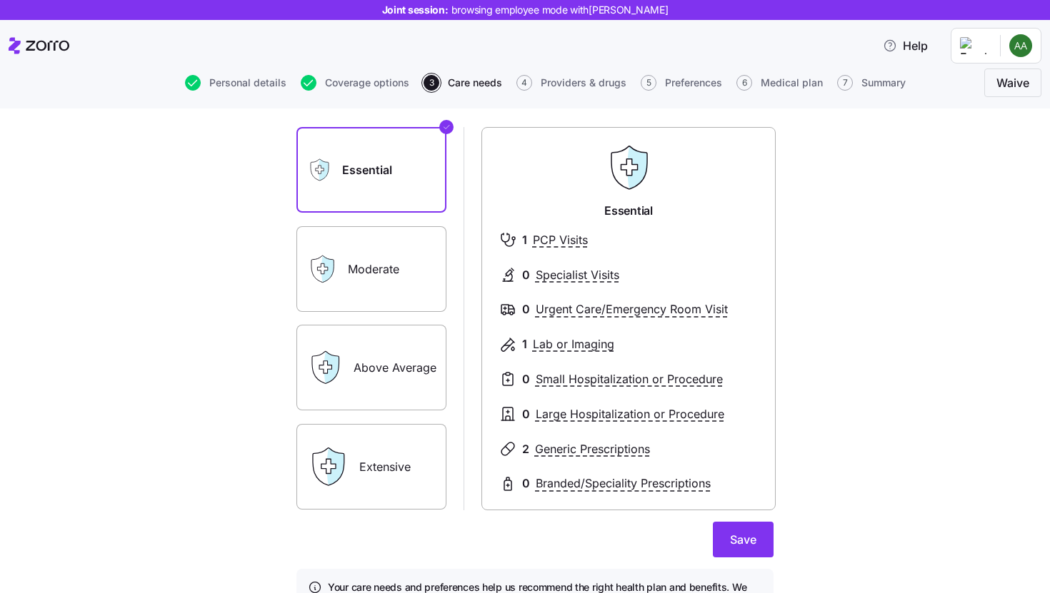
click at [400, 377] on label "Above Average" at bounding box center [371, 368] width 150 height 86
click at [0, 0] on input "Above Average" at bounding box center [0, 0] width 0 height 0
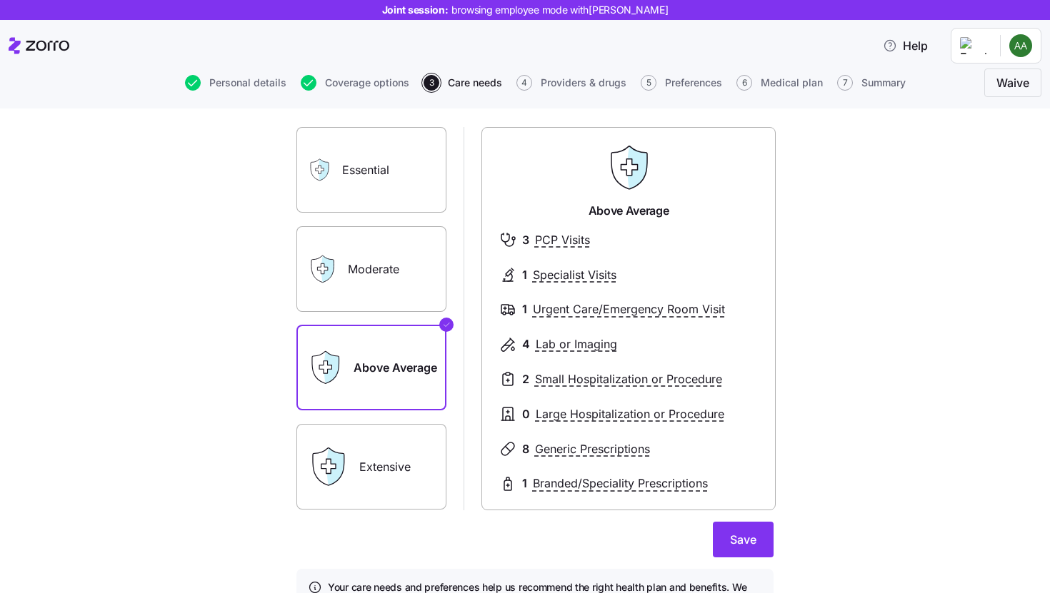
click at [387, 298] on label "Moderate" at bounding box center [371, 269] width 150 height 86
click at [0, 0] on input "Moderate" at bounding box center [0, 0] width 0 height 0
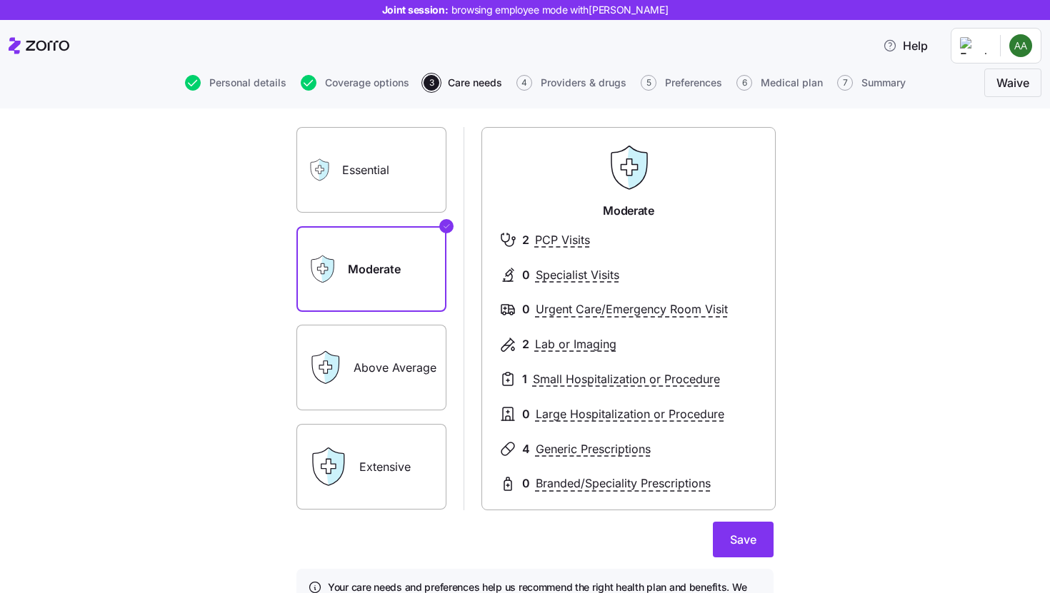
click at [386, 201] on label "Essential" at bounding box center [371, 170] width 150 height 86
click at [0, 0] on input "Essential" at bounding box center [0, 0] width 0 height 0
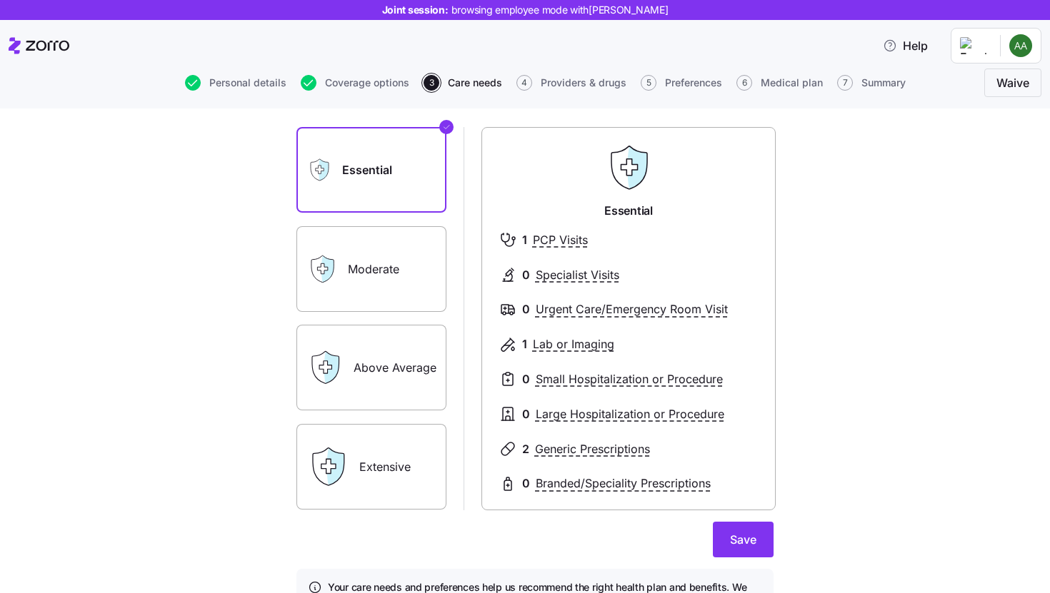
click at [405, 371] on label "Above Average" at bounding box center [371, 368] width 150 height 86
click at [0, 0] on input "Above Average" at bounding box center [0, 0] width 0 height 0
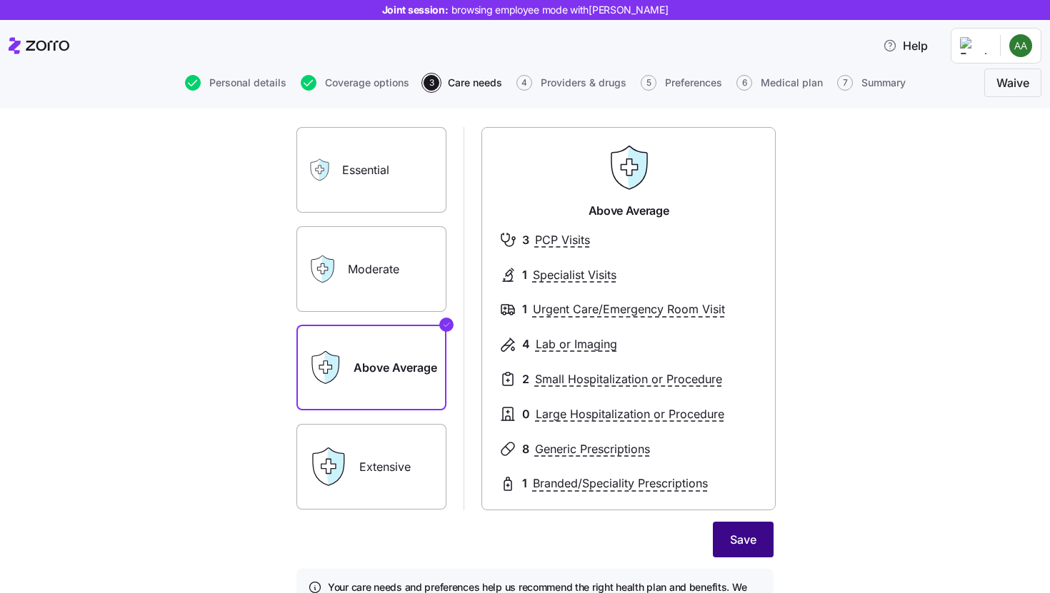
click at [736, 544] on span "Save" at bounding box center [743, 539] width 26 height 17
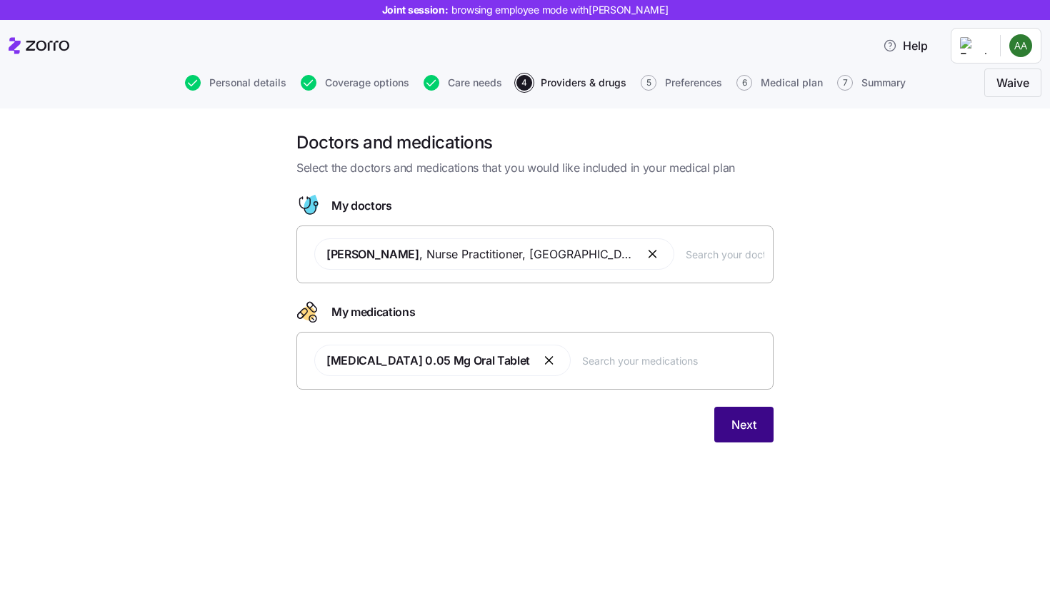
click at [763, 425] on button "Next" at bounding box center [743, 425] width 59 height 36
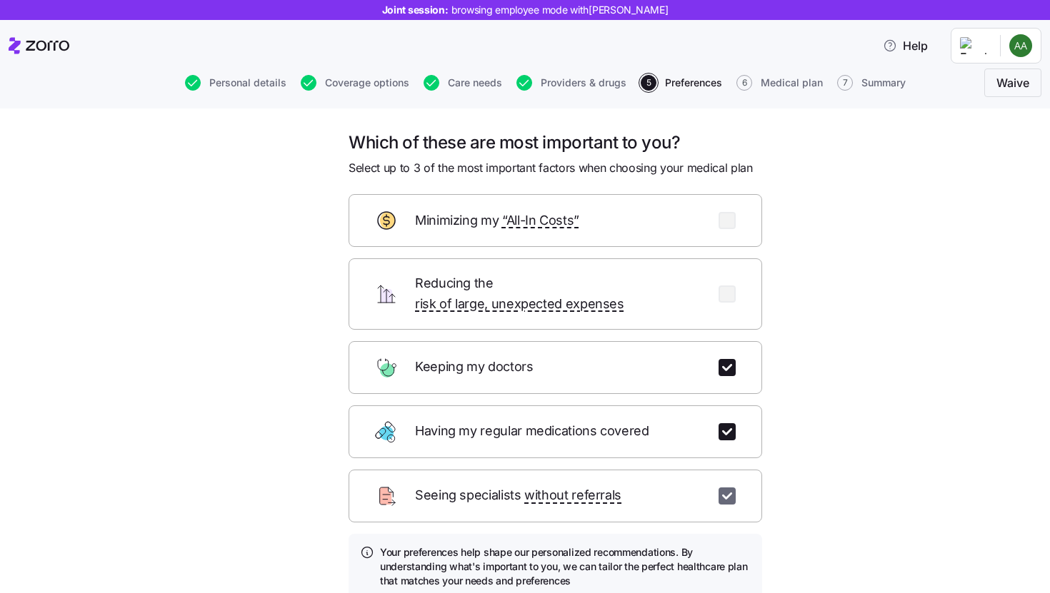
click at [728, 488] on input "checkbox" at bounding box center [726, 496] width 17 height 17
checkbox input "false"
click at [730, 226] on div "Minimizing my “All-In Costs”" at bounding box center [554, 220] width 413 height 53
click at [725, 224] on input "checkbox" at bounding box center [726, 220] width 17 height 17
checkbox input "true"
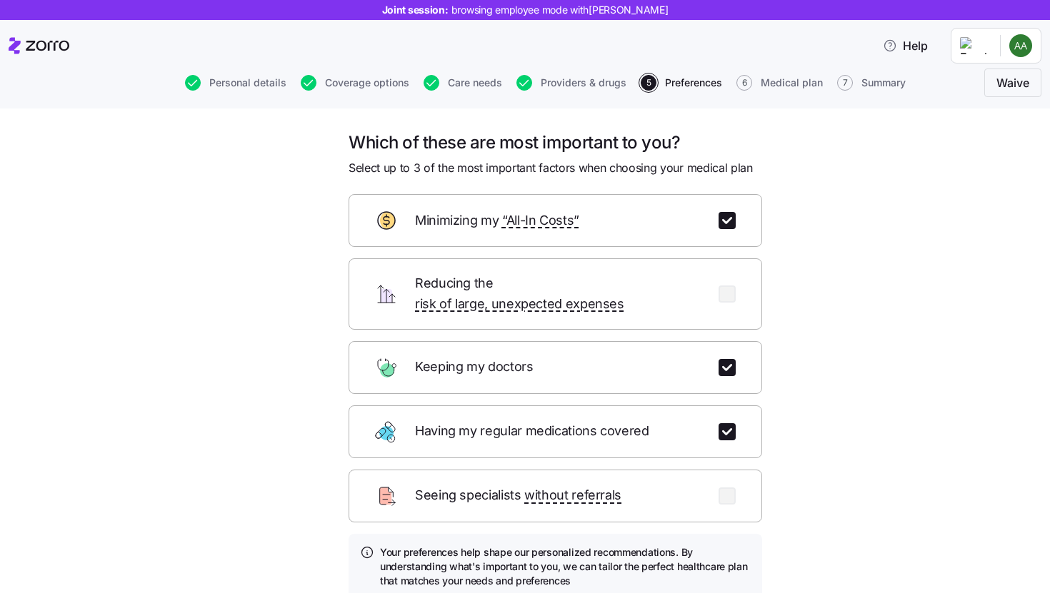
scroll to position [107, 0]
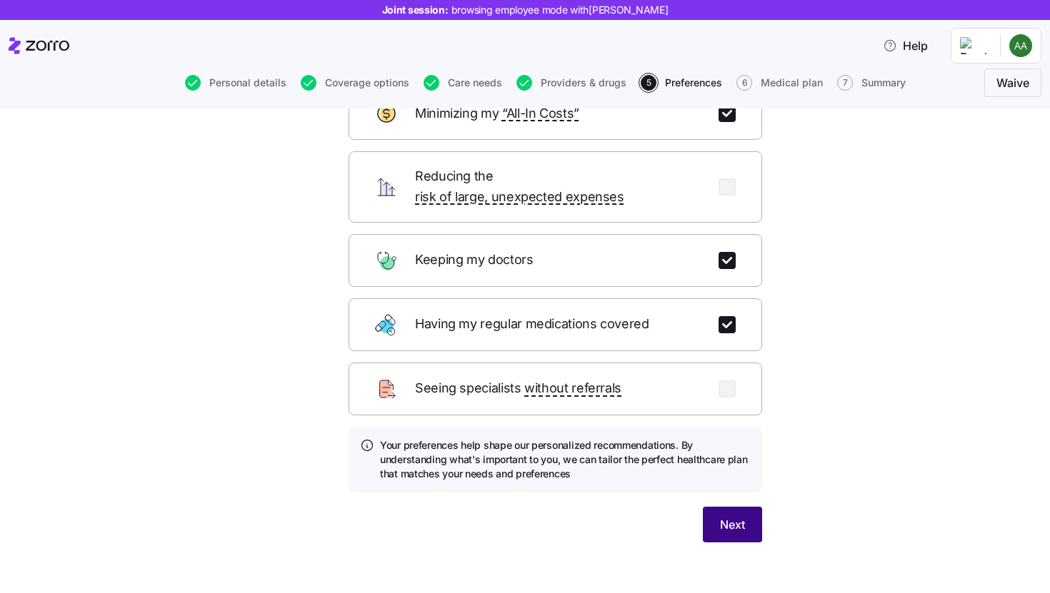
click at [733, 516] on span "Next" at bounding box center [732, 524] width 25 height 17
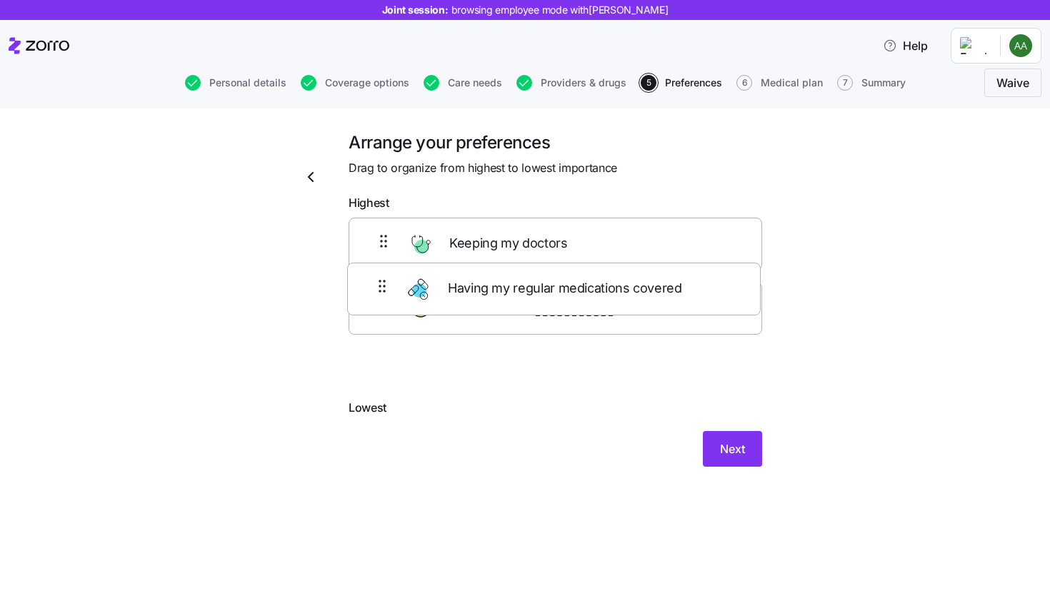
drag, startPoint x: 573, startPoint y: 317, endPoint x: 560, endPoint y: 229, distance: 88.8
click at [561, 232] on div "Keeping my doctors Having my regular medications covered Minimizing my “All-In …" at bounding box center [554, 308] width 413 height 181
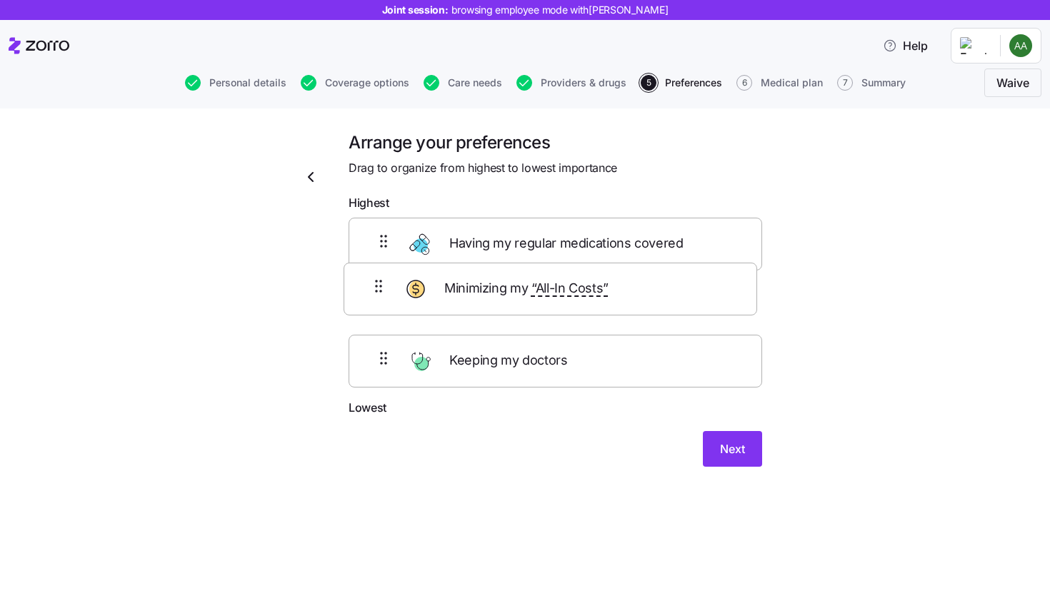
drag, startPoint x: 537, startPoint y: 372, endPoint x: 531, endPoint y: 276, distance: 96.6
click at [531, 276] on div "Having my regular medications covered Keeping my doctors Minimizing my “All-In …" at bounding box center [554, 308] width 413 height 181
drag, startPoint x: 617, startPoint y: 356, endPoint x: 615, endPoint y: 220, distance: 135.7
click at [617, 220] on div "Having my regular medications covered Minimizing my “All-In Costs” Keeping my d…" at bounding box center [554, 308] width 413 height 181
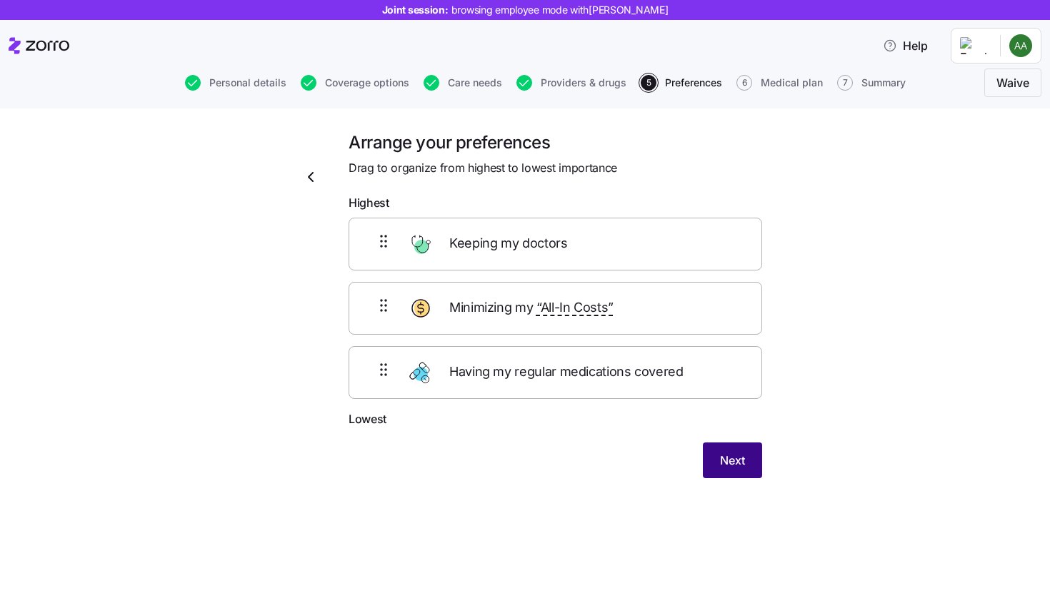
click at [745, 461] on button "Next" at bounding box center [732, 461] width 59 height 36
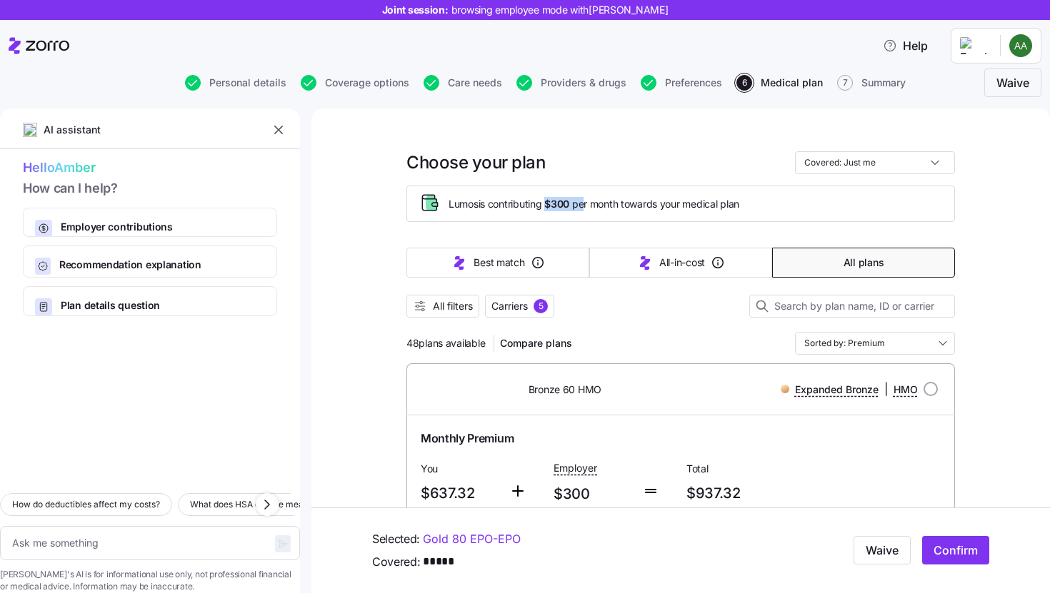
drag, startPoint x: 546, startPoint y: 204, endPoint x: 583, endPoint y: 205, distance: 36.4
click at [583, 202] on span "Lumos is contributing $300 per month towards your medical plan" at bounding box center [593, 204] width 291 height 14
click at [585, 219] on div "Lumos is contributing $300 per month towards your medical plan" at bounding box center [680, 204] width 548 height 36
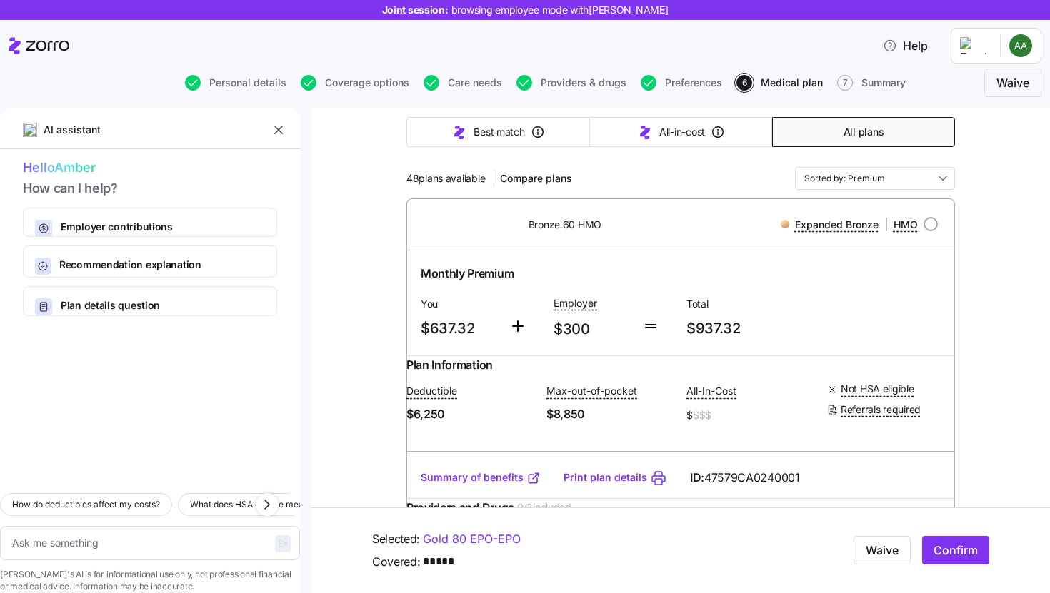
scroll to position [167, 0]
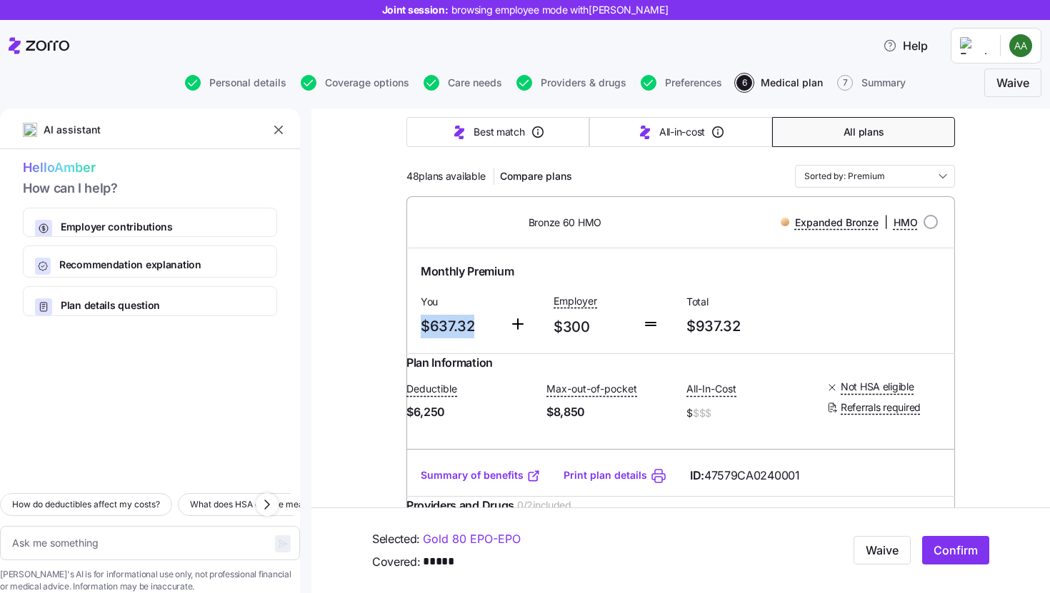
drag, startPoint x: 416, startPoint y: 328, endPoint x: 484, endPoint y: 334, distance: 68.8
click at [484, 334] on span "$637.32" at bounding box center [459, 327] width 77 height 24
drag, startPoint x: 548, startPoint y: 325, endPoint x: 580, endPoint y: 328, distance: 33.0
click at [580, 328] on span "$300" at bounding box center [591, 328] width 77 height 24
drag, startPoint x: 683, startPoint y: 329, endPoint x: 743, endPoint y: 330, distance: 60.0
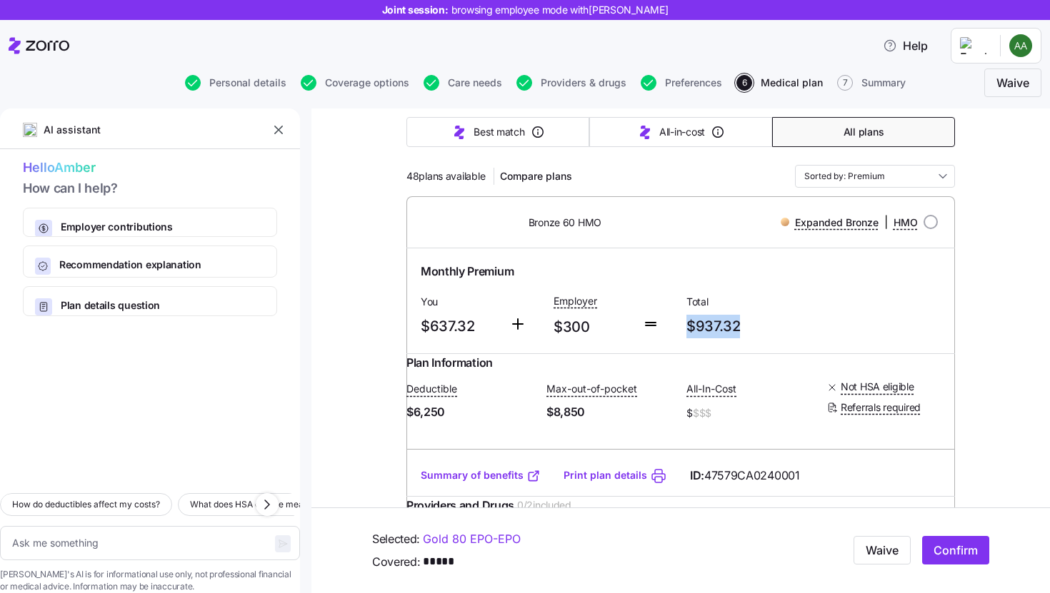
click at [743, 330] on span "$937.32" at bounding box center [746, 327] width 121 height 24
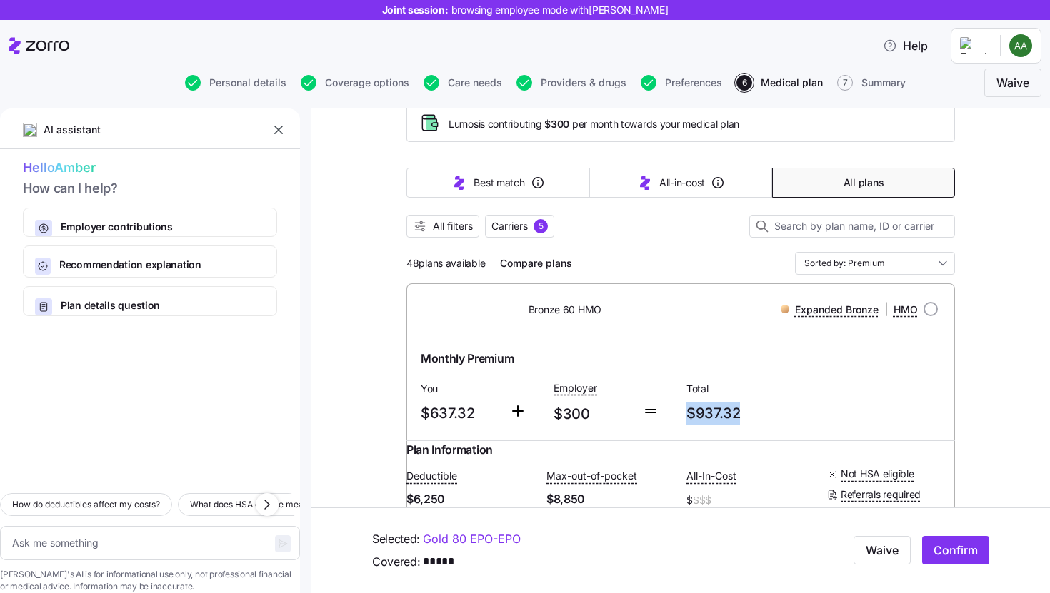
scroll to position [0, 0]
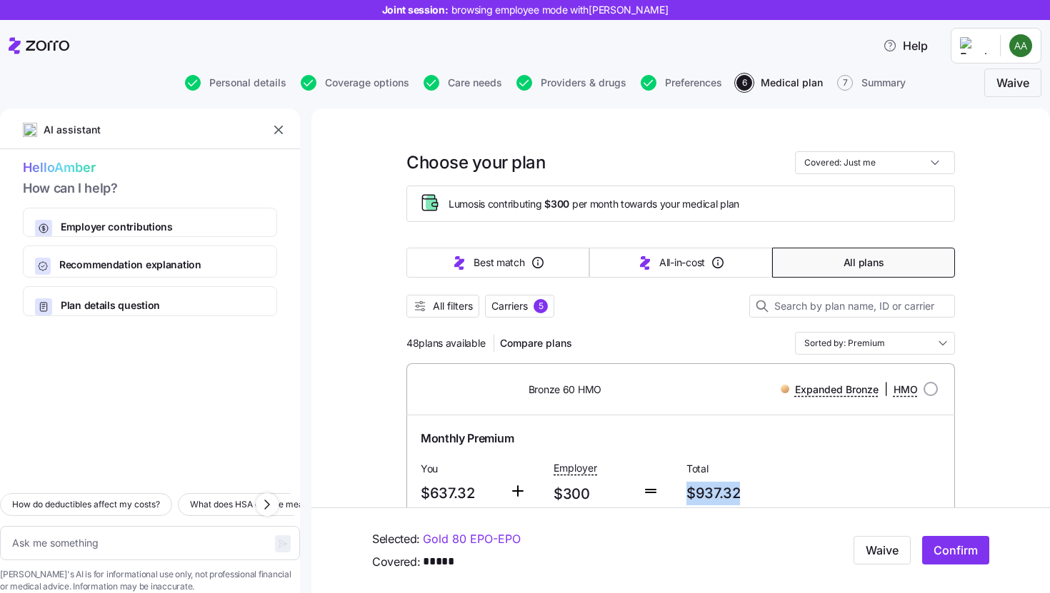
click at [864, 270] on button "All plans" at bounding box center [863, 263] width 183 height 30
click at [843, 268] on span "All plans" at bounding box center [863, 263] width 40 height 14
click at [410, 342] on span "48 plans available" at bounding box center [445, 343] width 79 height 14
click at [654, 323] on div at bounding box center [680, 325] width 548 height 14
click at [446, 309] on span "All filters" at bounding box center [453, 306] width 40 height 14
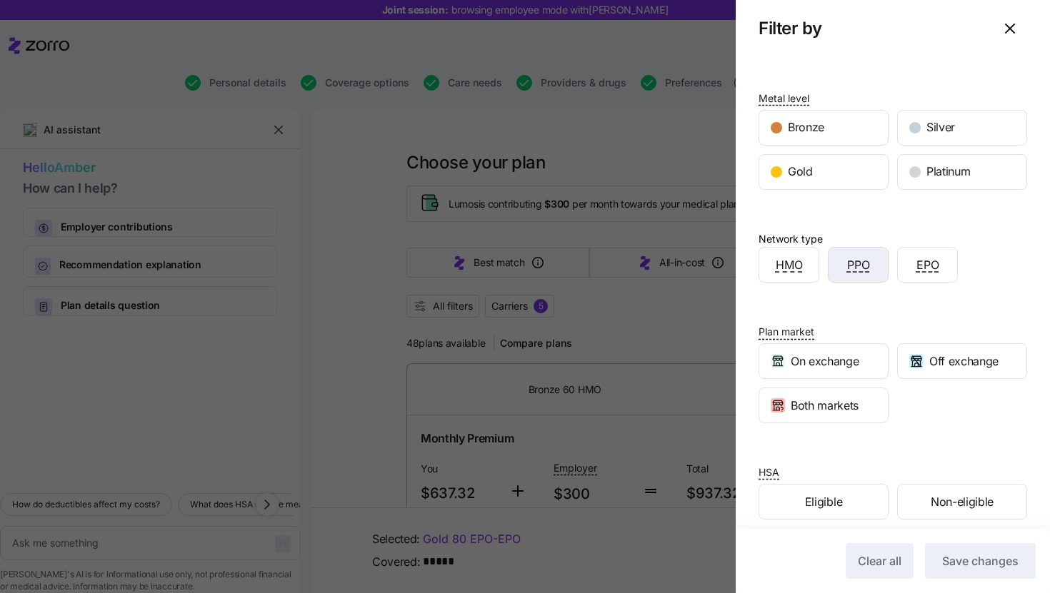
scroll to position [175, 0]
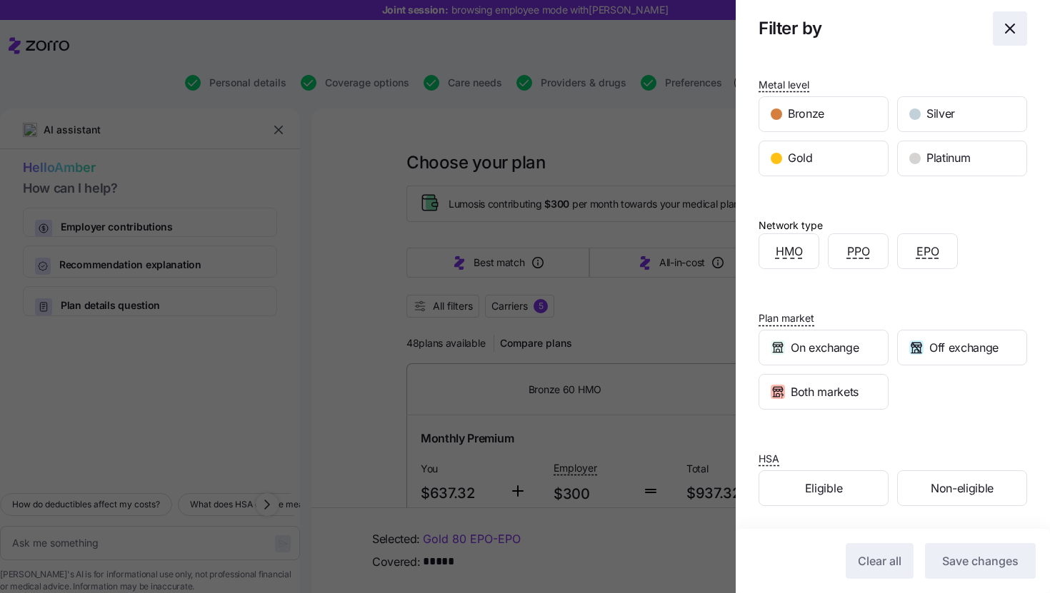
click at [1001, 31] on icon "button" at bounding box center [1009, 28] width 17 height 17
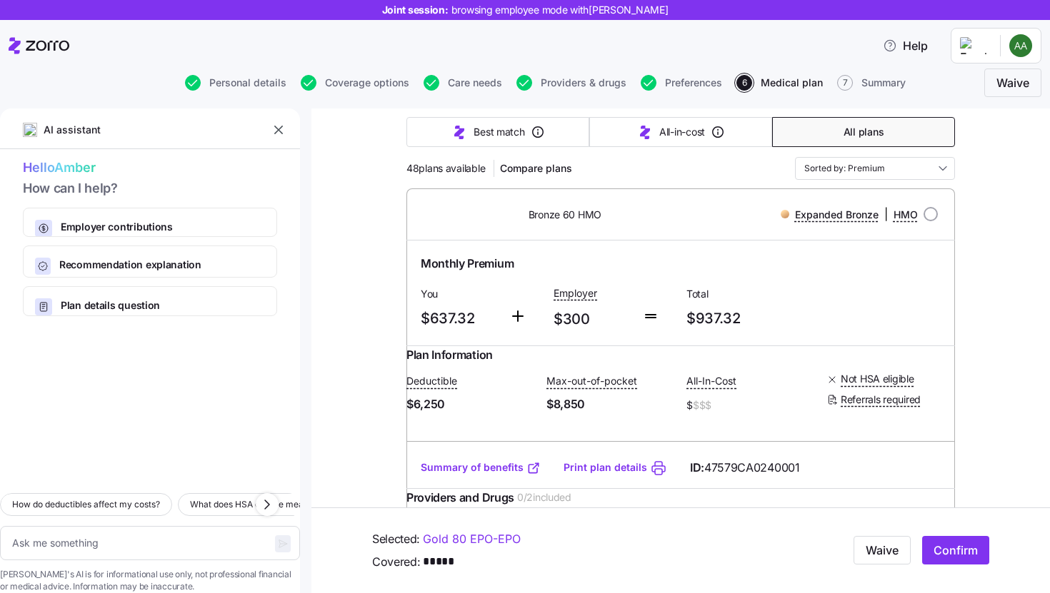
scroll to position [188, 0]
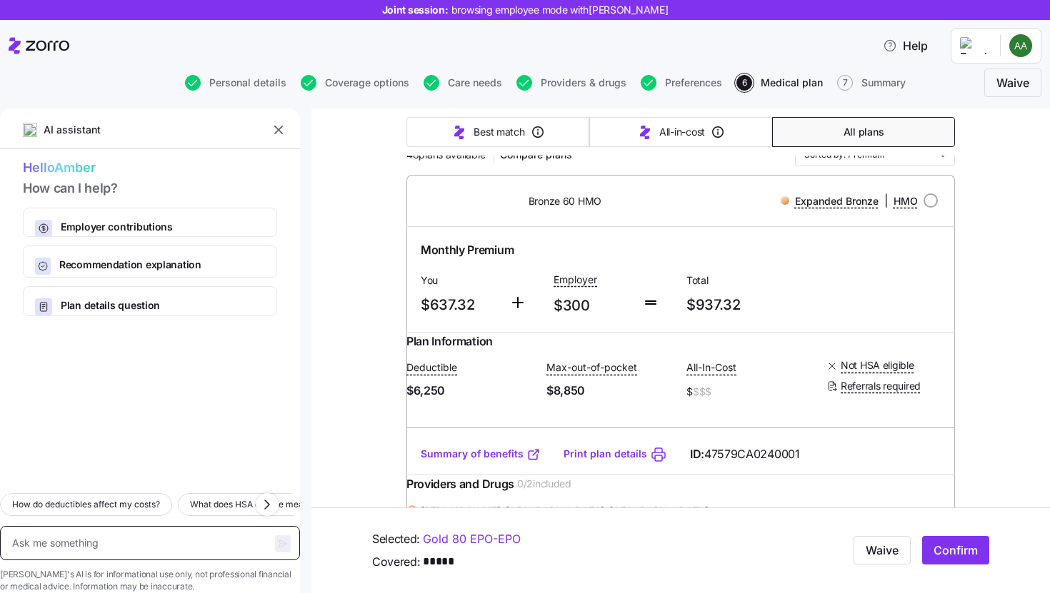
click at [139, 526] on textarea at bounding box center [150, 543] width 300 height 34
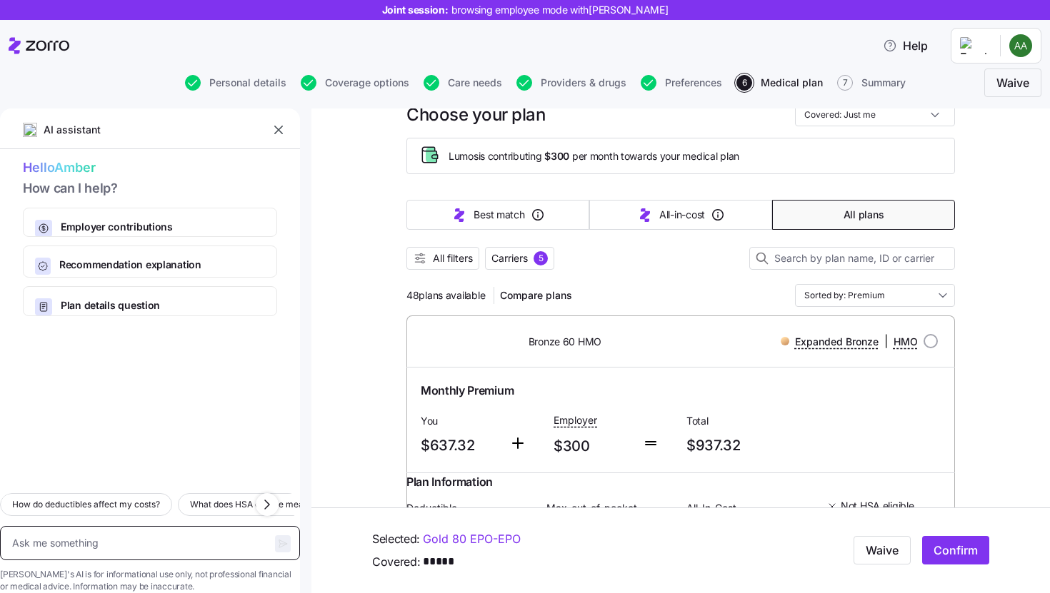
scroll to position [75, 0]
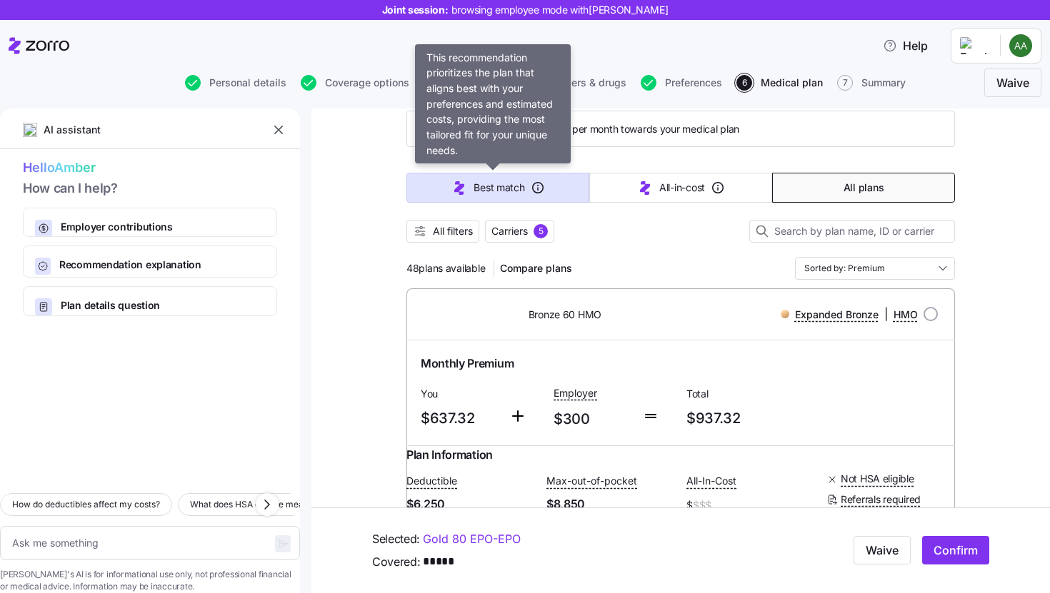
click at [512, 194] on span "Best match" at bounding box center [498, 188] width 51 height 14
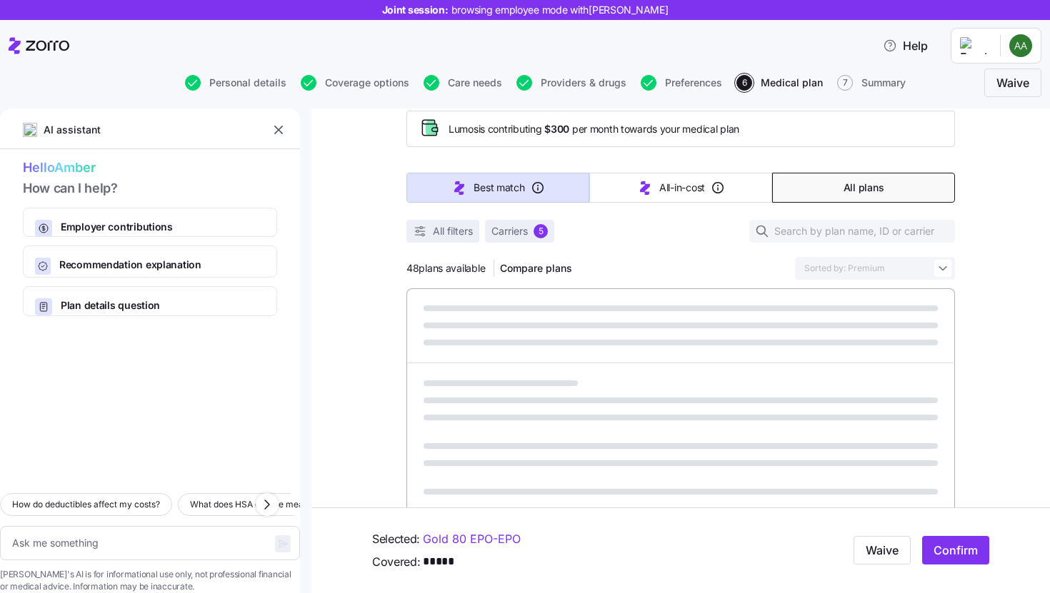
type textarea "x"
type input "Sorted by: Best match"
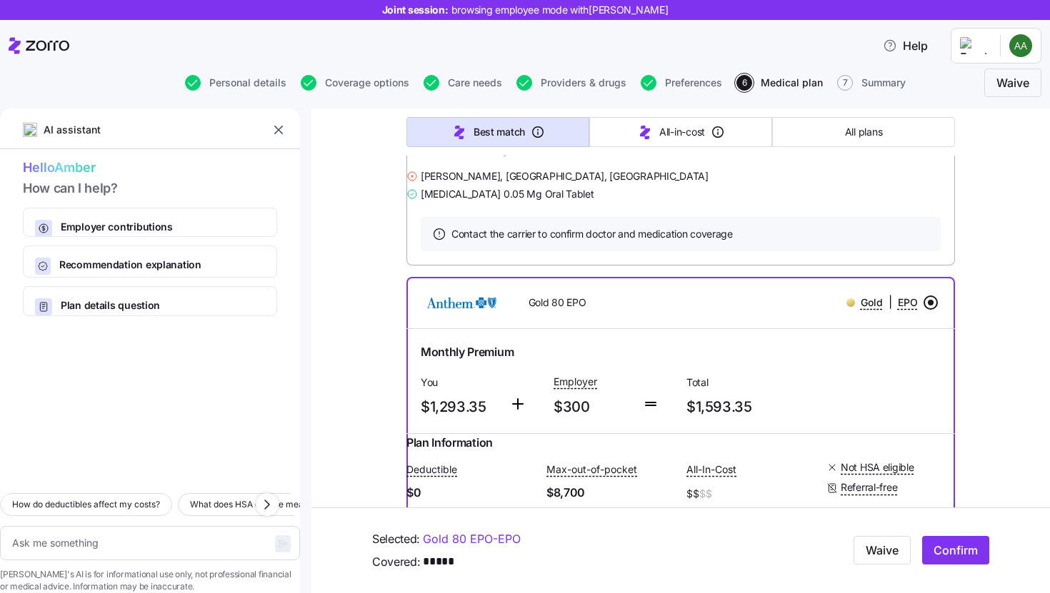
scroll to position [2121, 0]
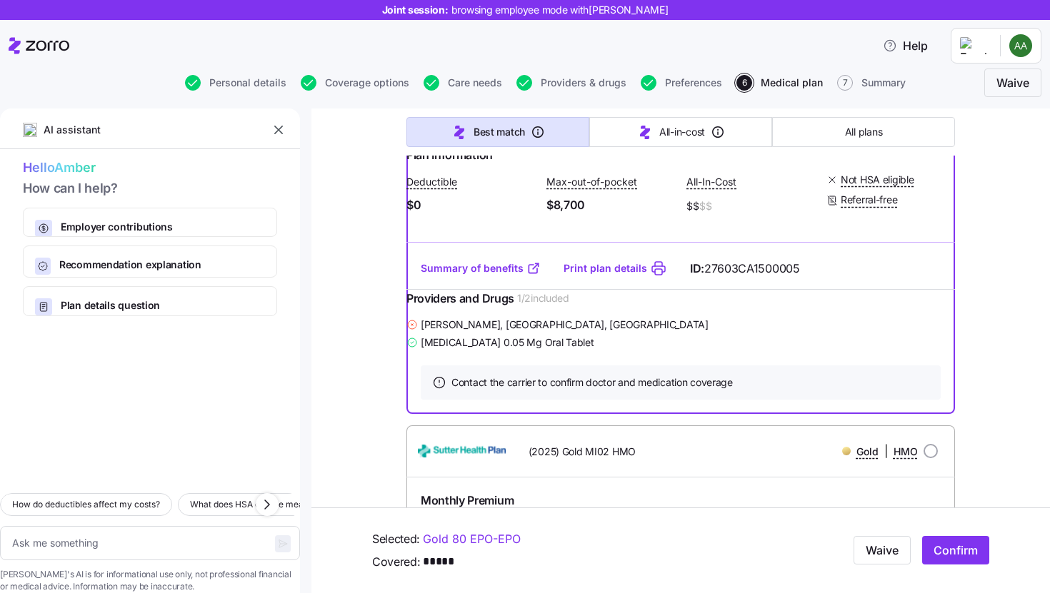
drag, startPoint x: 414, startPoint y: 291, endPoint x: 493, endPoint y: 296, distance: 79.4
click at [493, 146] on div "Monthly Premium You $1,293.35 Employer $300 Total $1,593.35" at bounding box center [680, 93] width 548 height 105
drag, startPoint x: 415, startPoint y: 388, endPoint x: 432, endPoint y: 388, distance: 17.1
click at [432, 214] on span "$0" at bounding box center [470, 205] width 129 height 18
click at [513, 214] on span "$0" at bounding box center [470, 205] width 129 height 18
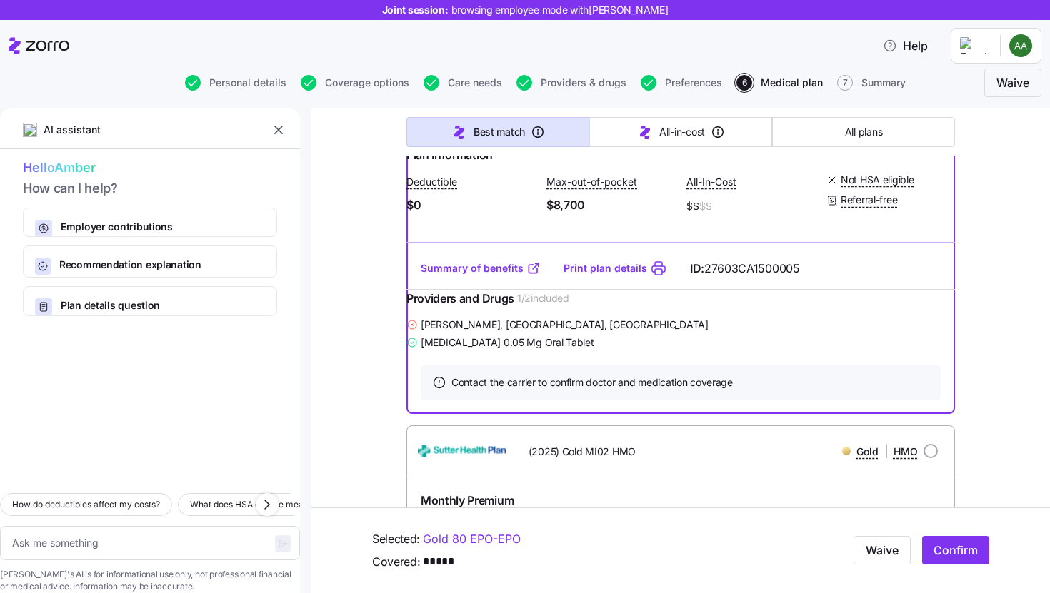
drag, startPoint x: 416, startPoint y: 288, endPoint x: 501, endPoint y: 291, distance: 85.0
click at [501, 138] on div "Monthly Premium You $1,293.35 Employer $300 Total $1,593.35" at bounding box center [680, 94] width 531 height 88
drag, startPoint x: 548, startPoint y: 291, endPoint x: 590, endPoint y: 292, distance: 42.9
click at [590, 131] on span "$300" at bounding box center [591, 120] width 77 height 24
drag, startPoint x: 688, startPoint y: 291, endPoint x: 774, endPoint y: 293, distance: 86.4
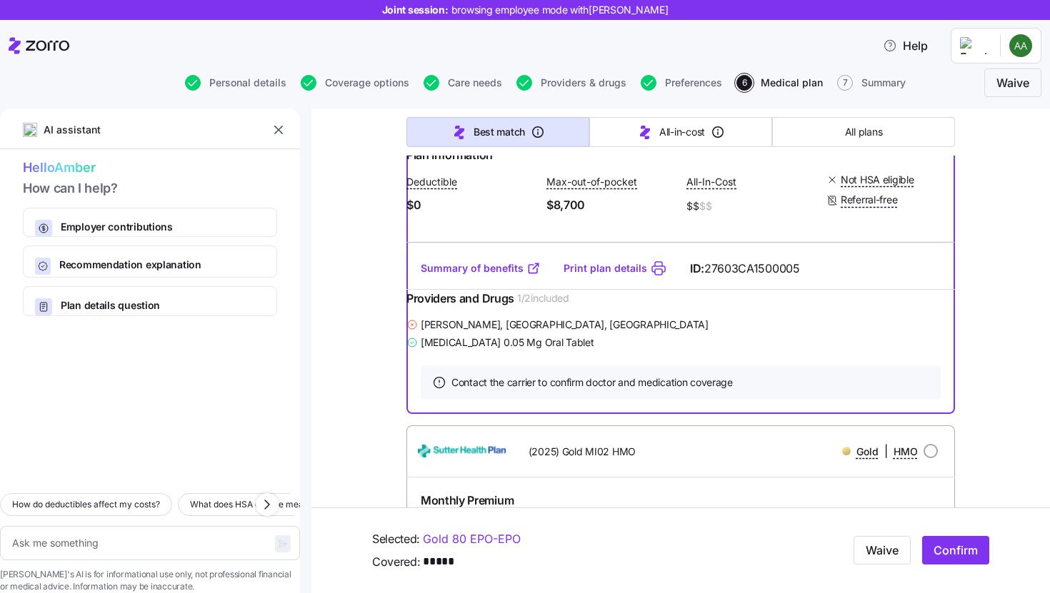
click at [774, 131] on span "$1,593.35" at bounding box center [746, 120] width 121 height 24
click at [957, 243] on div "Choose your plan Covered: Just me Lumos is contributing $300 per month towards …" at bounding box center [680, 374] width 738 height 4775
click at [944, 547] on span "Confirm" at bounding box center [955, 551] width 44 height 17
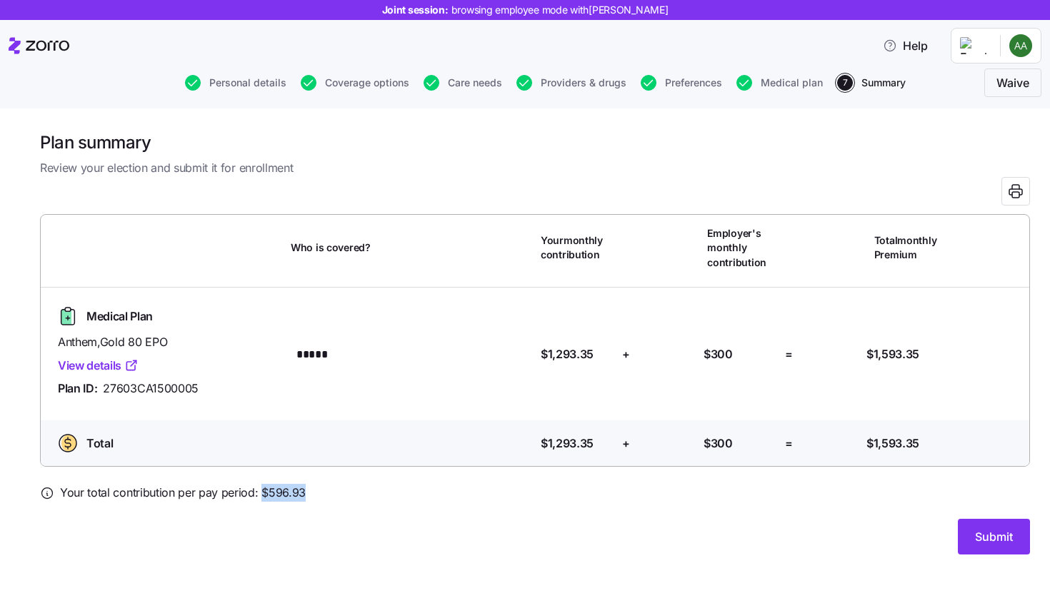
drag, startPoint x: 258, startPoint y: 495, endPoint x: 316, endPoint y: 495, distance: 58.5
click at [316, 495] on div "Your total contribution per pay period: $ 596.93" at bounding box center [535, 493] width 990 height 18
click at [354, 501] on div "Your total contribution per pay period: $ 596.93" at bounding box center [535, 493] width 990 height 18
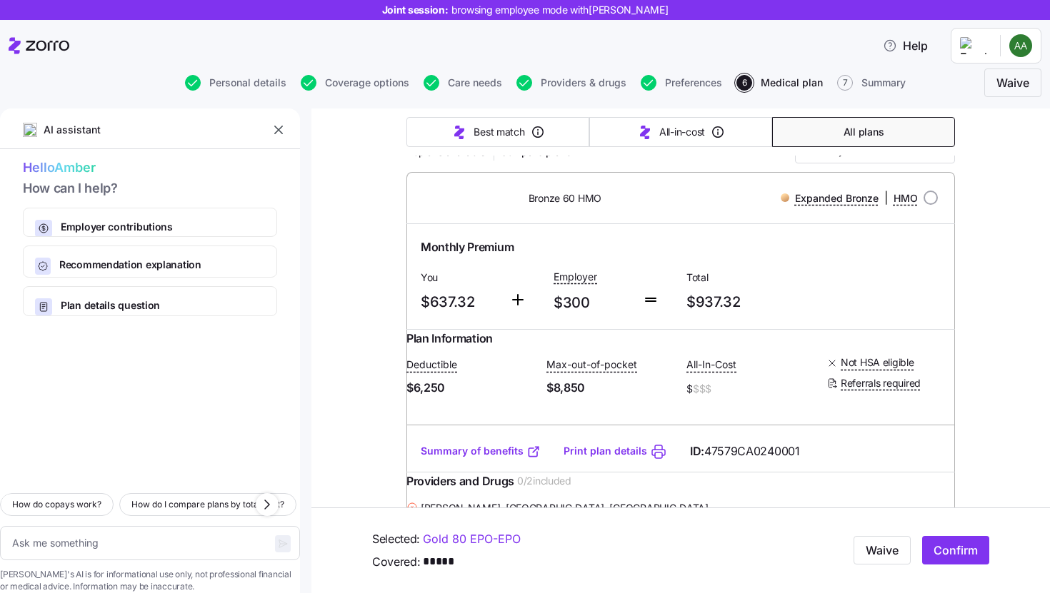
scroll to position [206, 0]
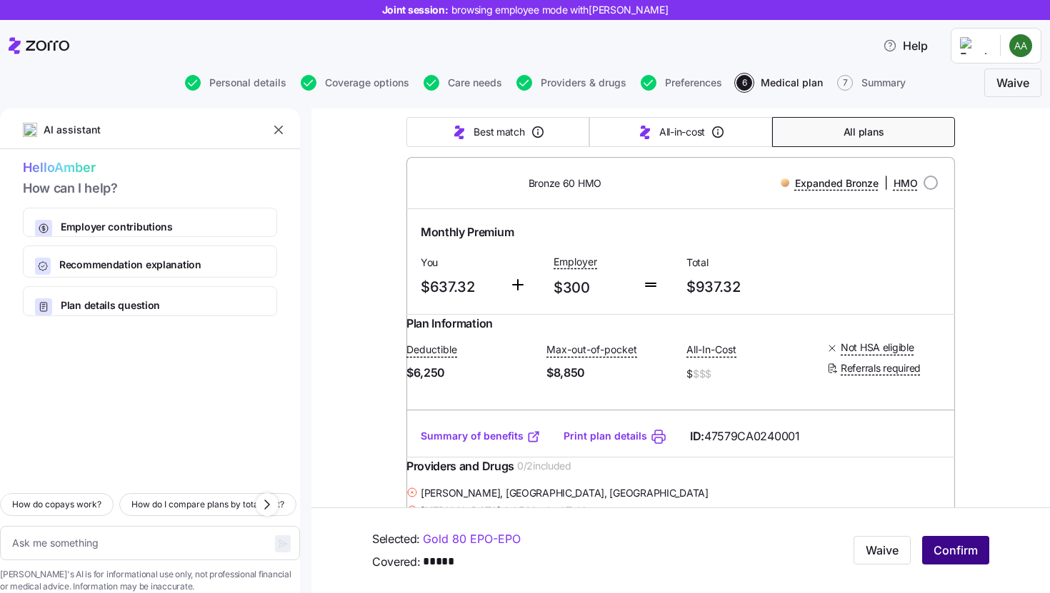
click at [963, 561] on button "Confirm" at bounding box center [955, 551] width 67 height 29
type textarea "x"
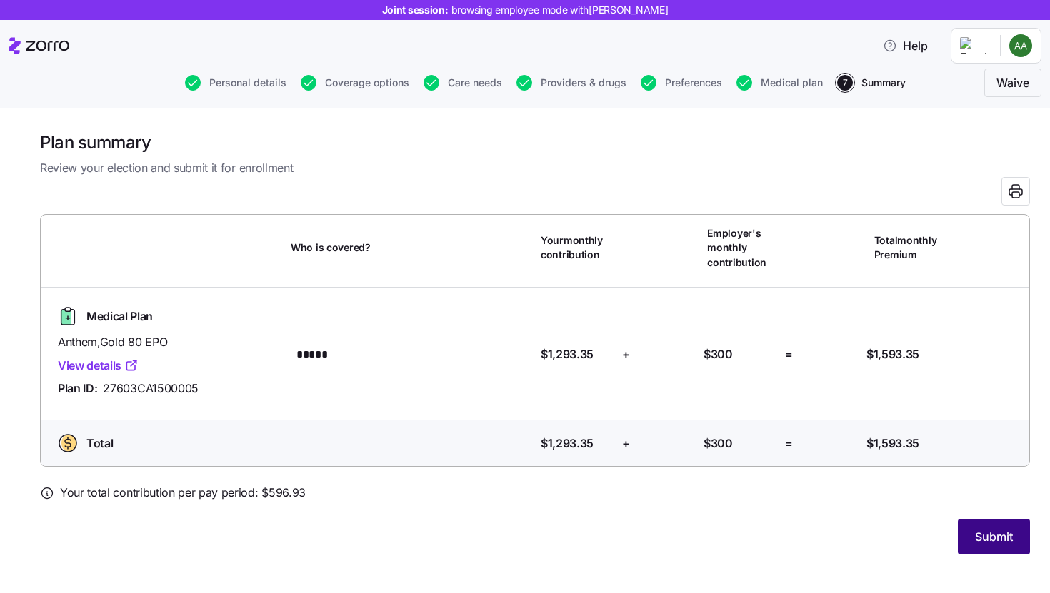
click at [982, 543] on span "Submit" at bounding box center [994, 536] width 38 height 17
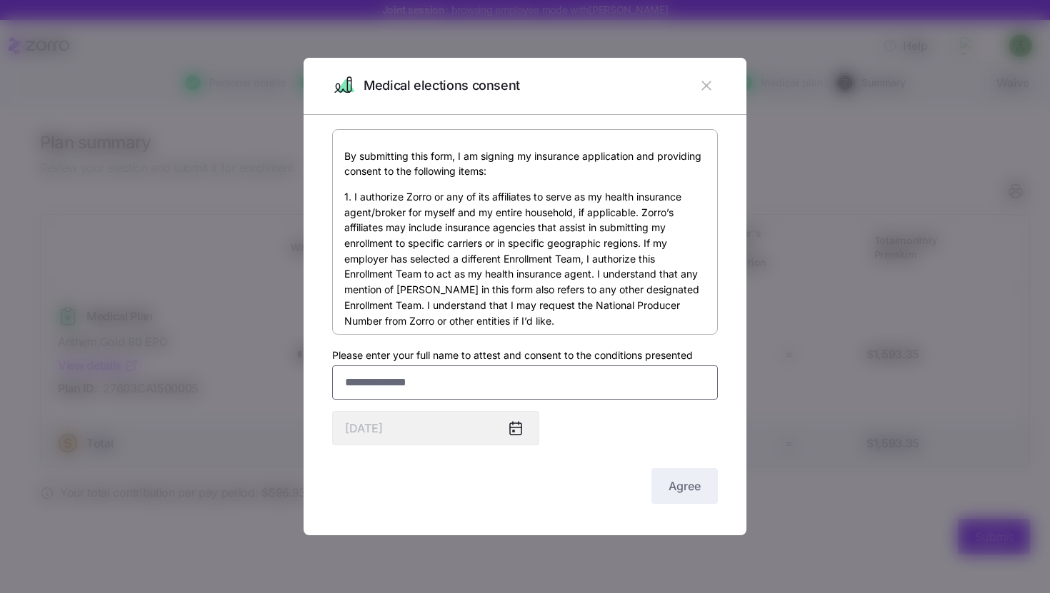
click at [590, 383] on input "Please enter your full name to attest and consent to the conditions presented" at bounding box center [525, 383] width 386 height 34
type input "*******"
click at [685, 493] on span "Agree" at bounding box center [684, 486] width 32 height 17
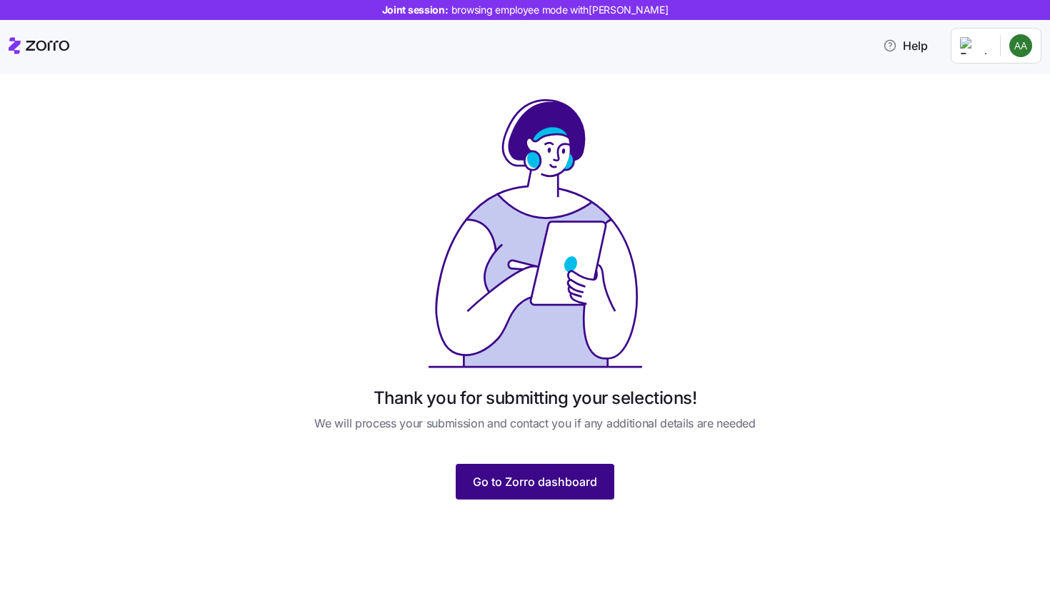
click at [562, 481] on span "Go to Zorro dashboard" at bounding box center [535, 481] width 124 height 17
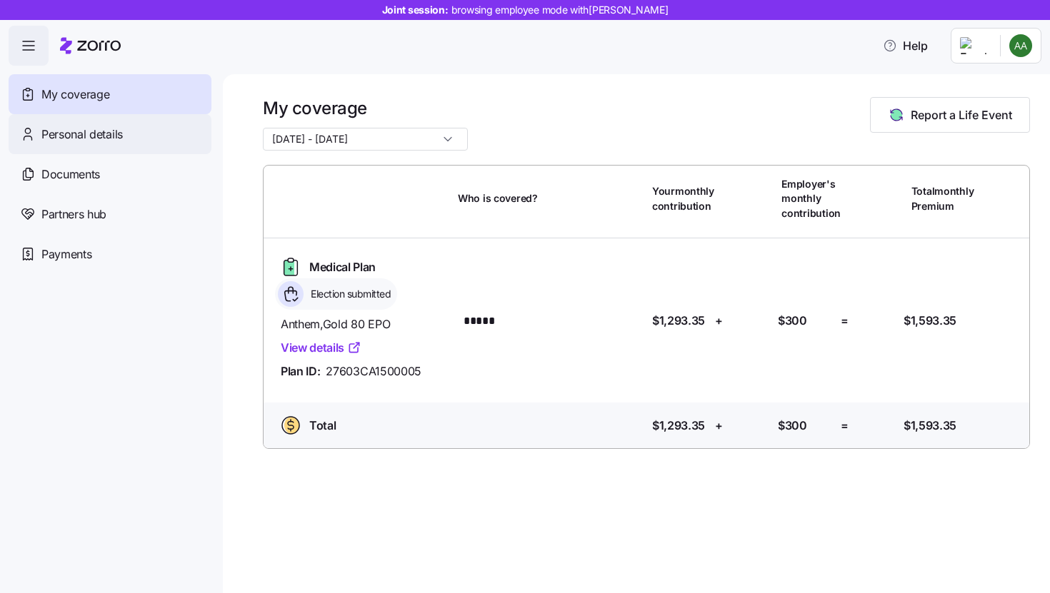
click at [104, 146] on div "Personal details" at bounding box center [110, 134] width 203 height 40
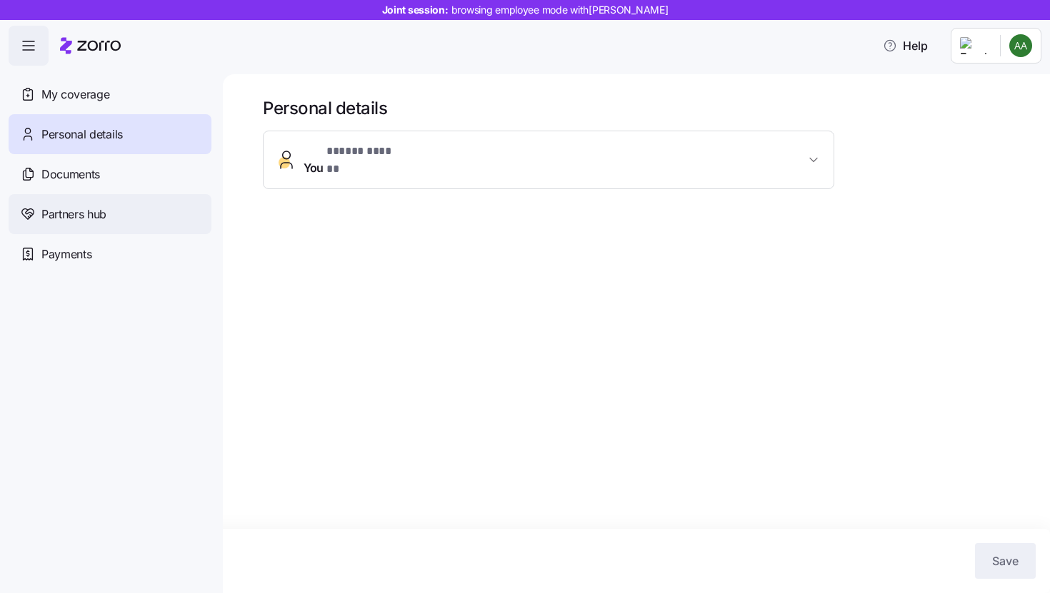
click at [141, 221] on div "Partners hub" at bounding box center [110, 214] width 203 height 40
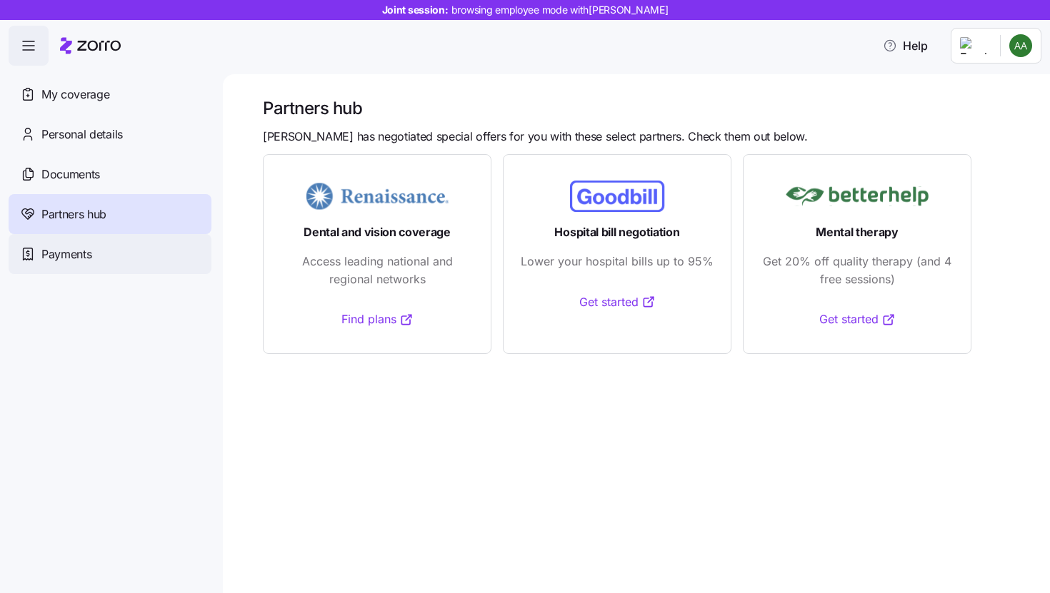
click at [93, 258] on div "Payments" at bounding box center [110, 254] width 203 height 40
